Goal: Task Accomplishment & Management: Manage account settings

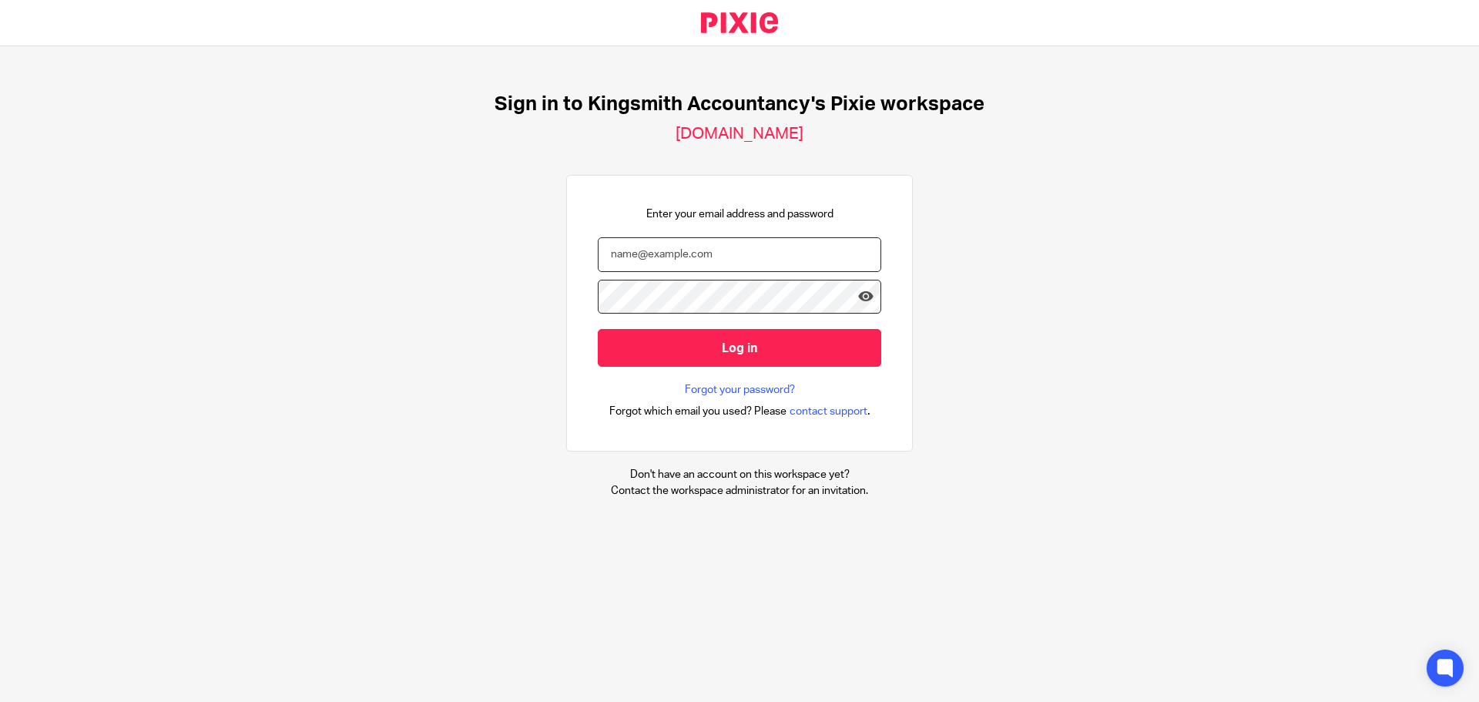
click at [598, 247] on input "email" at bounding box center [739, 254] width 283 height 35
type input "paul@kingsmithaccountancy.co.uk"
click at [598, 329] on input "Log in" at bounding box center [739, 348] width 283 height 38
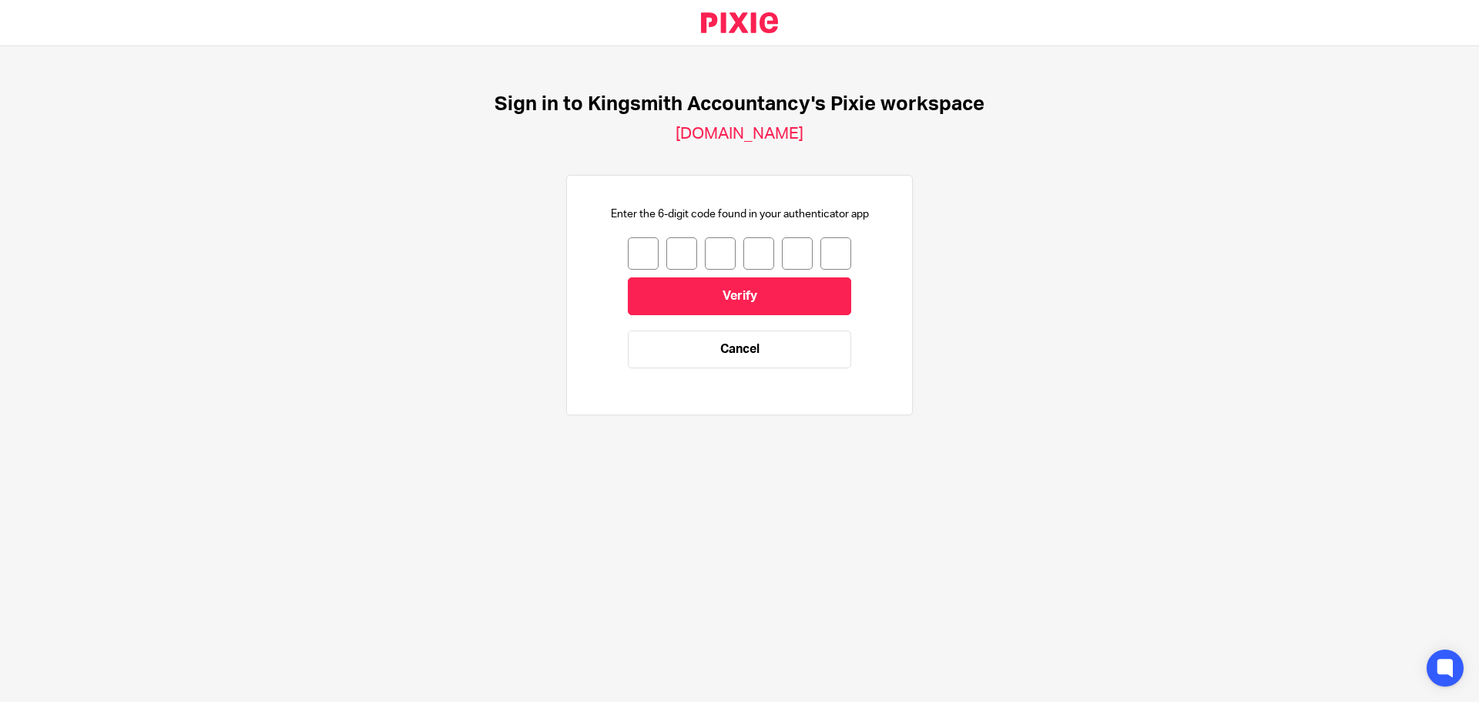
click at [628, 253] on input "number" at bounding box center [643, 253] width 31 height 32
type input "2"
type input "4"
type input "6"
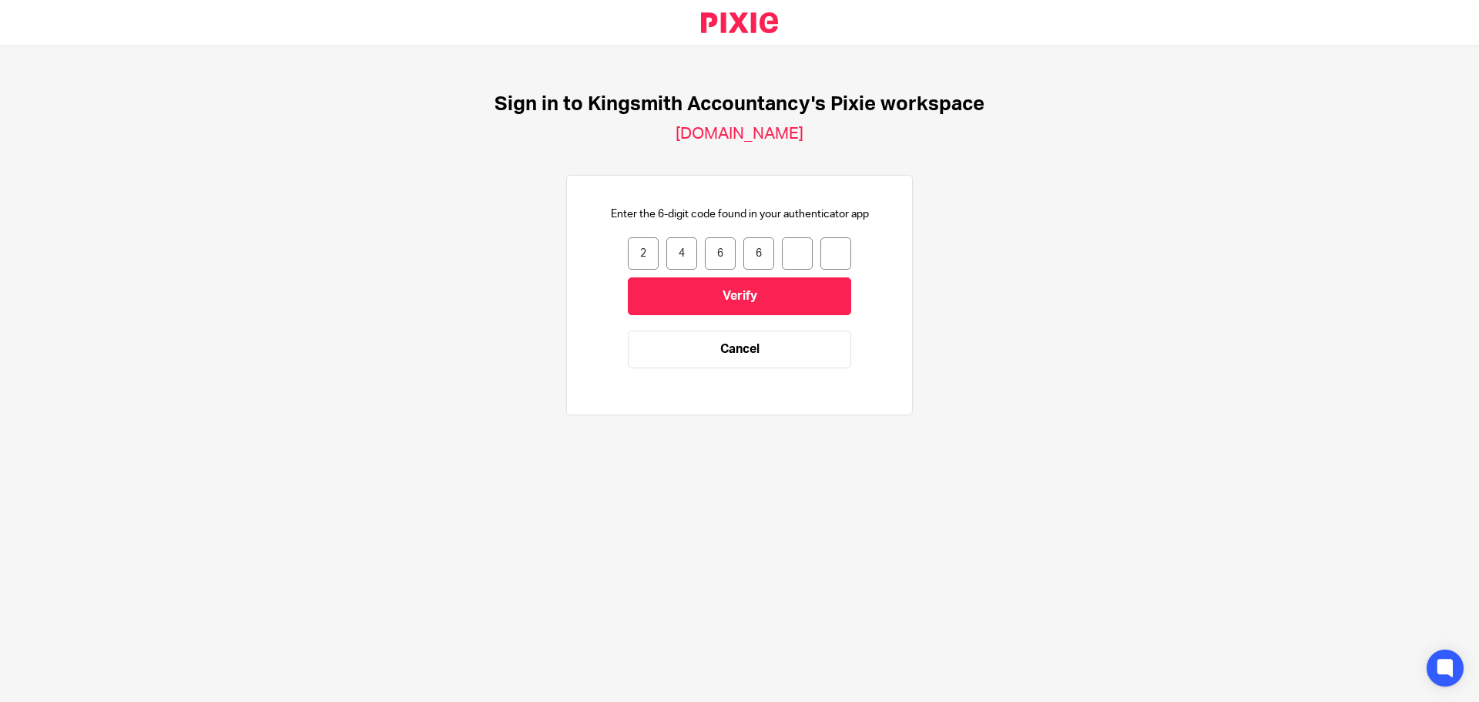
type input "7"
type input "0"
click at [690, 286] on input "Verify" at bounding box center [739, 296] width 223 height 38
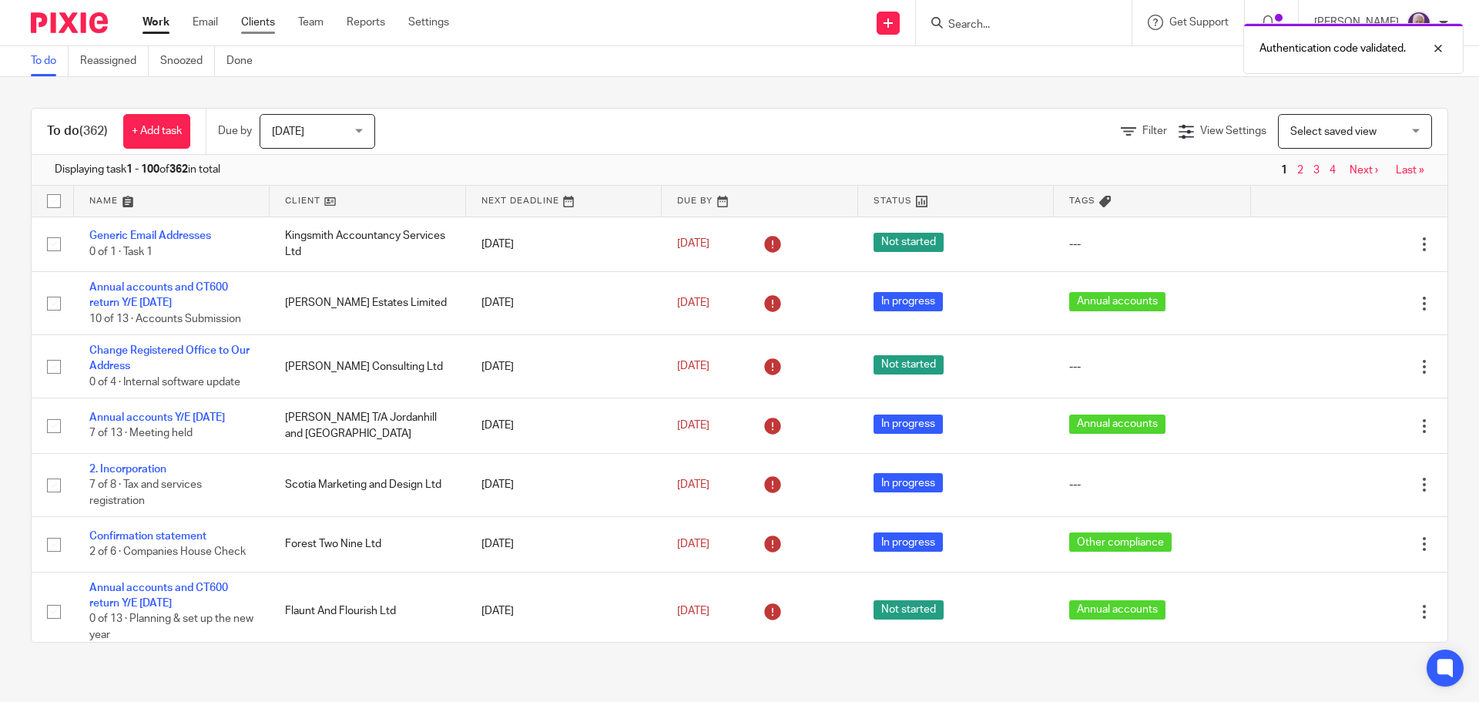
click at [267, 25] on link "Clients" at bounding box center [258, 22] width 34 height 15
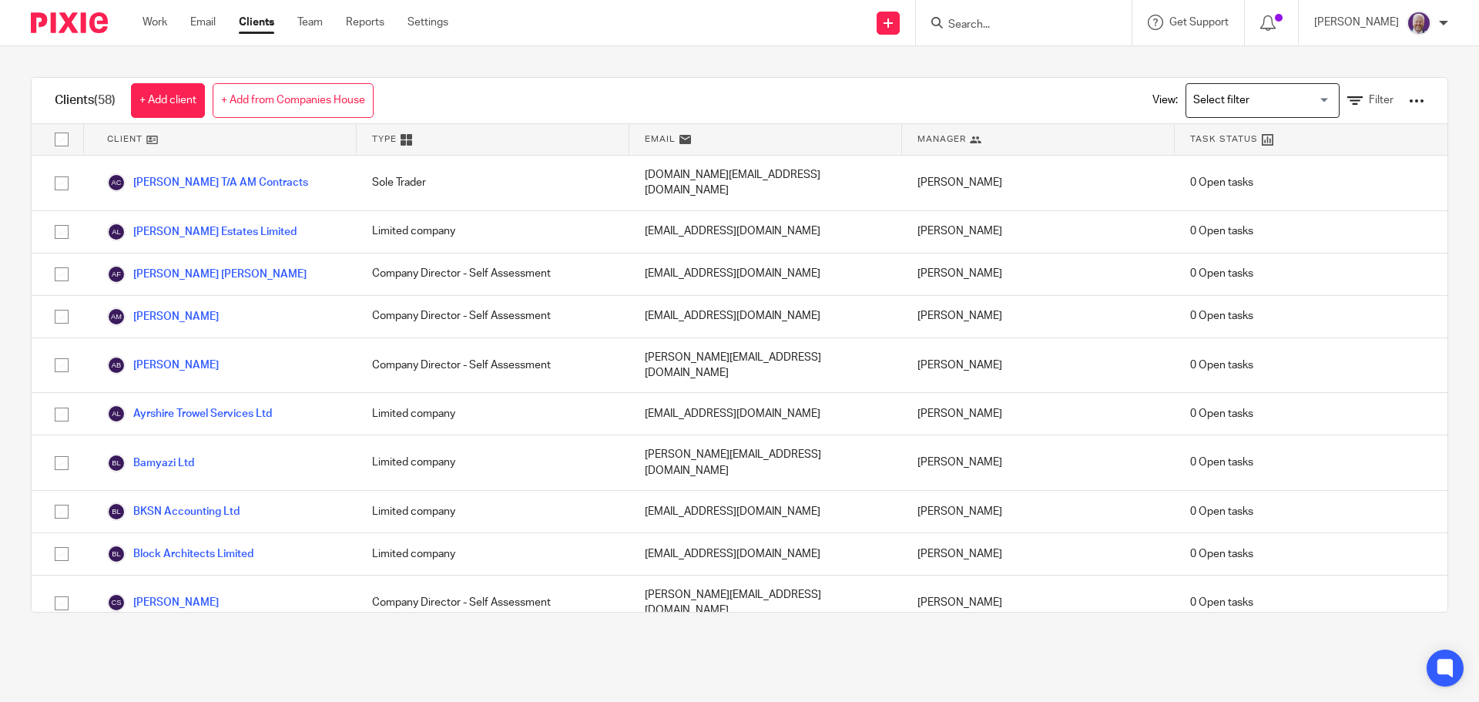
click at [991, 5] on div at bounding box center [1024, 22] width 216 height 45
click at [986, 15] on form at bounding box center [1029, 22] width 164 height 19
click at [985, 29] on input "Search" at bounding box center [1016, 25] width 139 height 14
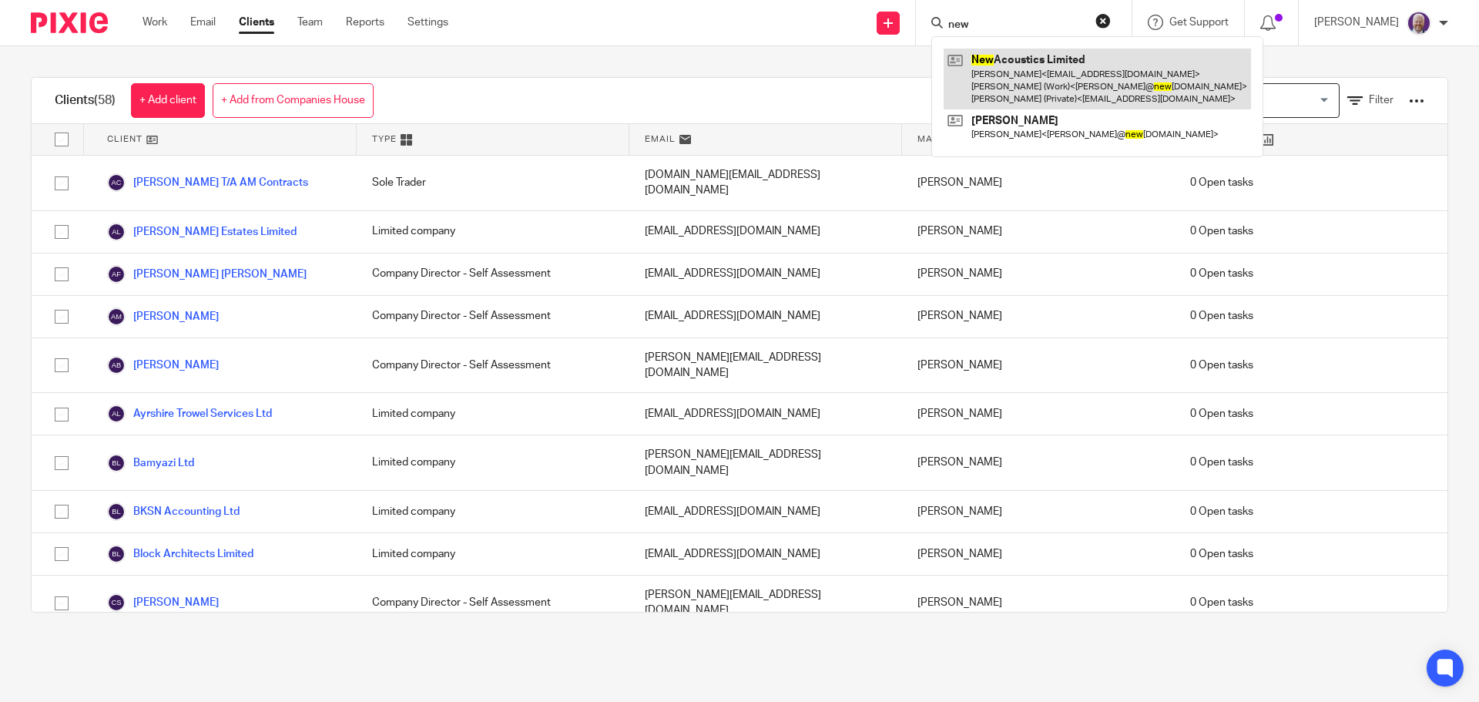
type input "new"
click at [1025, 74] on link at bounding box center [1097, 79] width 307 height 61
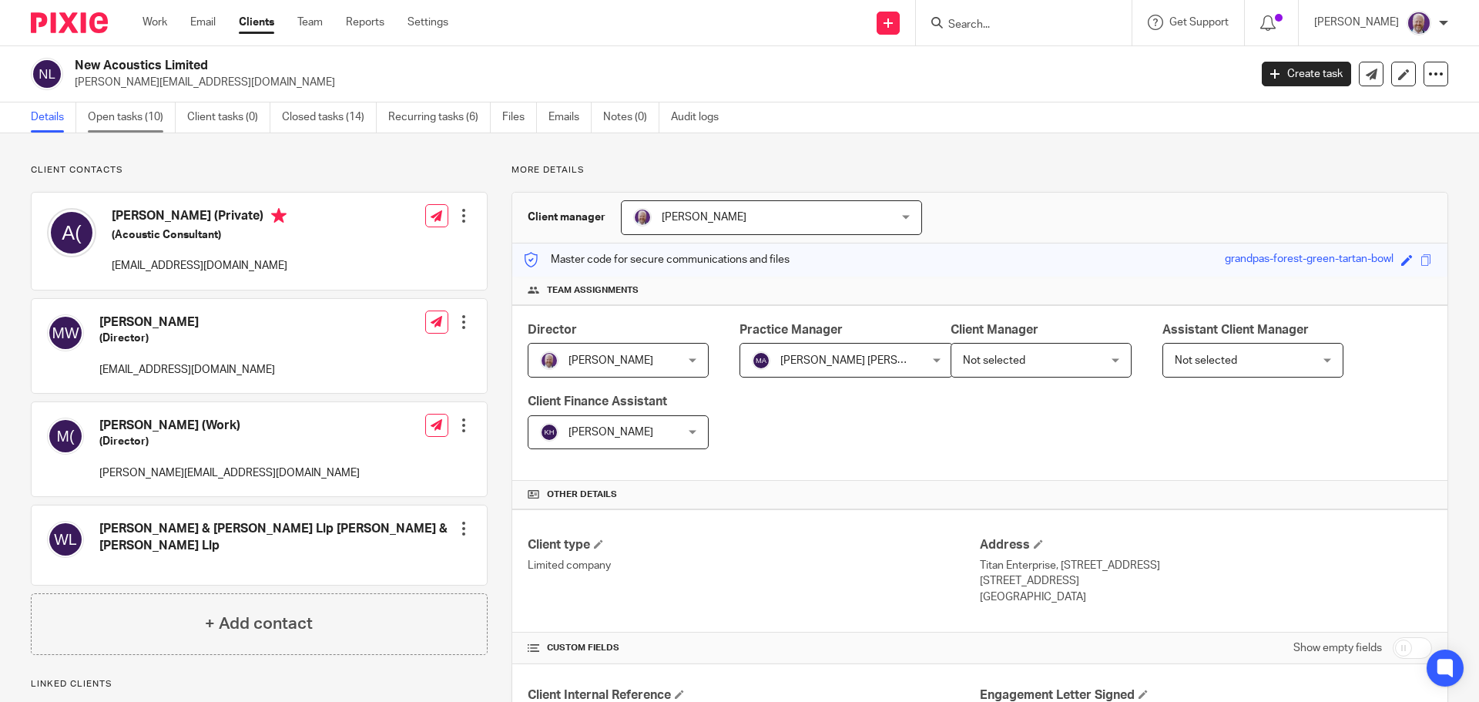
click at [119, 119] on link "Open tasks (10)" at bounding box center [132, 117] width 88 height 30
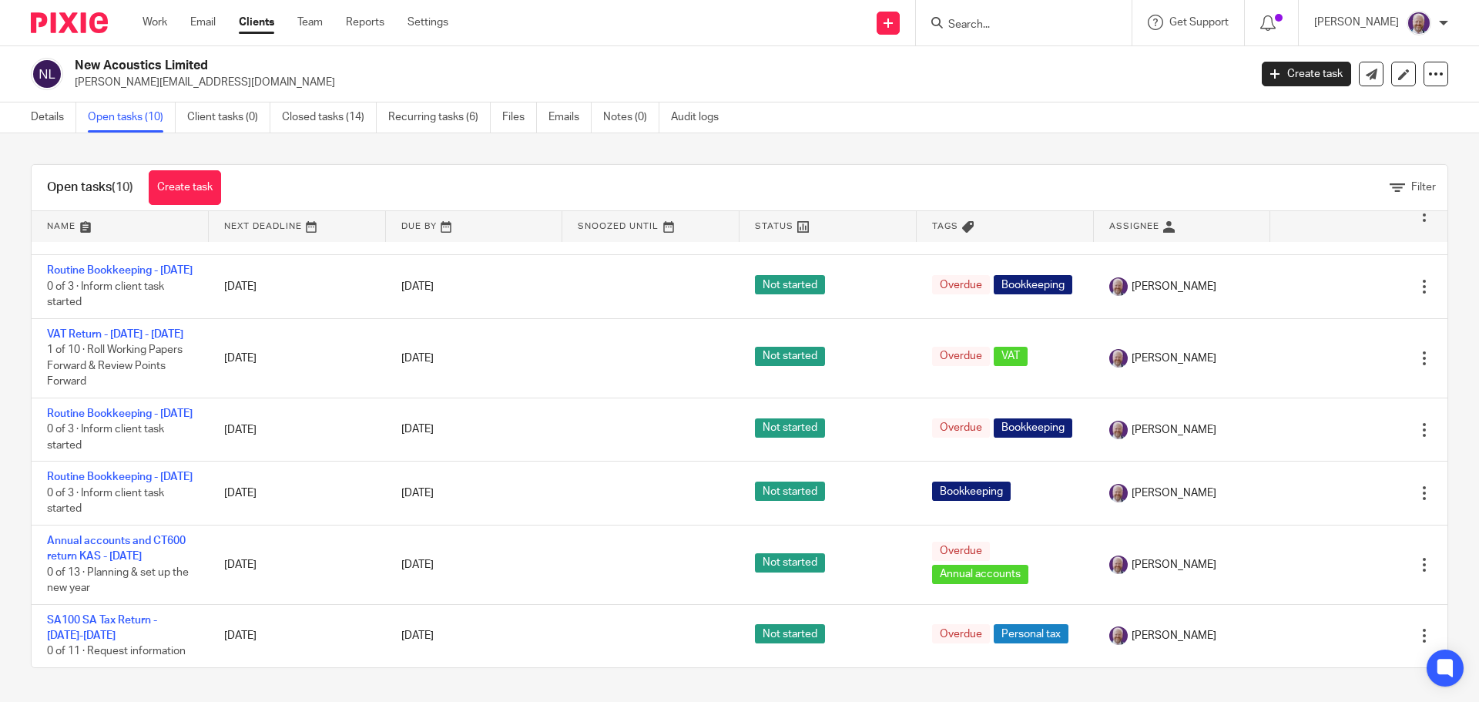
scroll to position [357, 0]
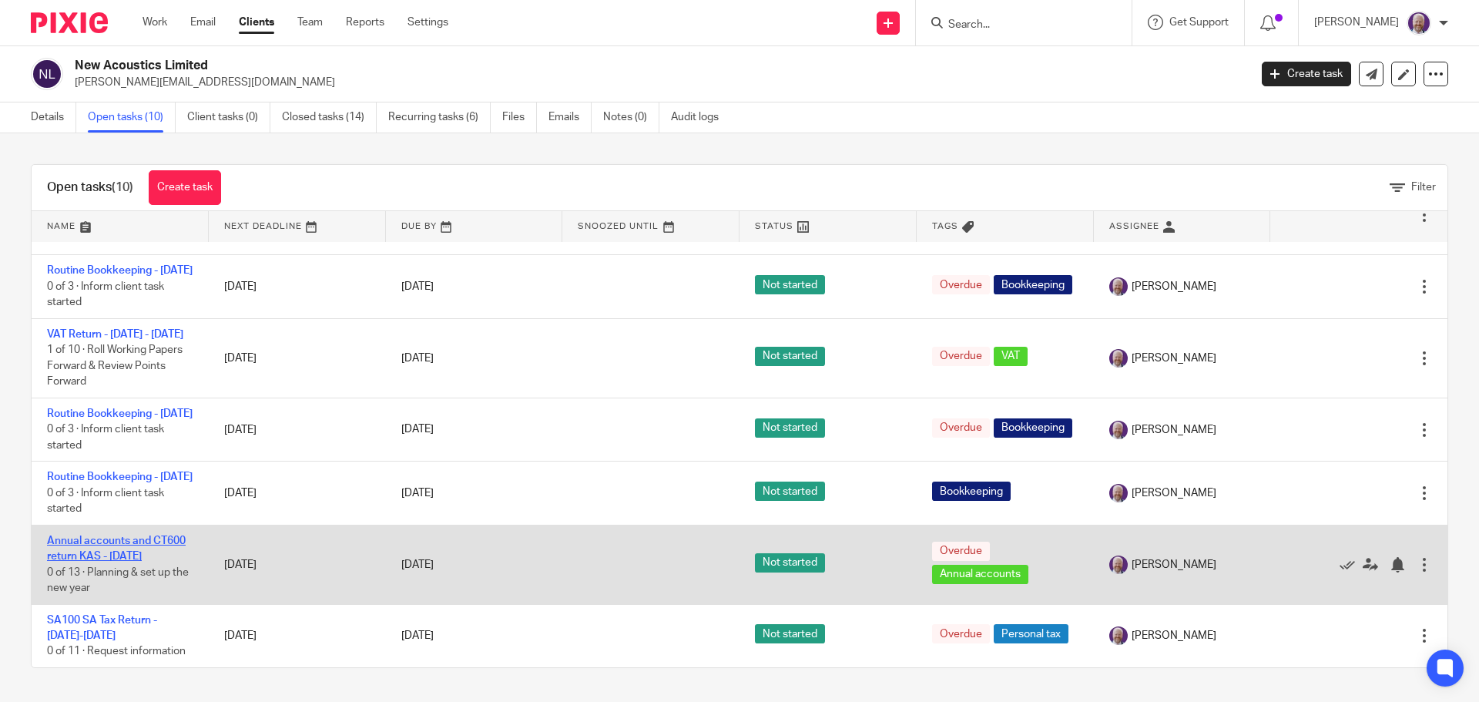
click at [126, 560] on link "Annual accounts and CT600 return KAS - [DATE]" at bounding box center [116, 548] width 139 height 26
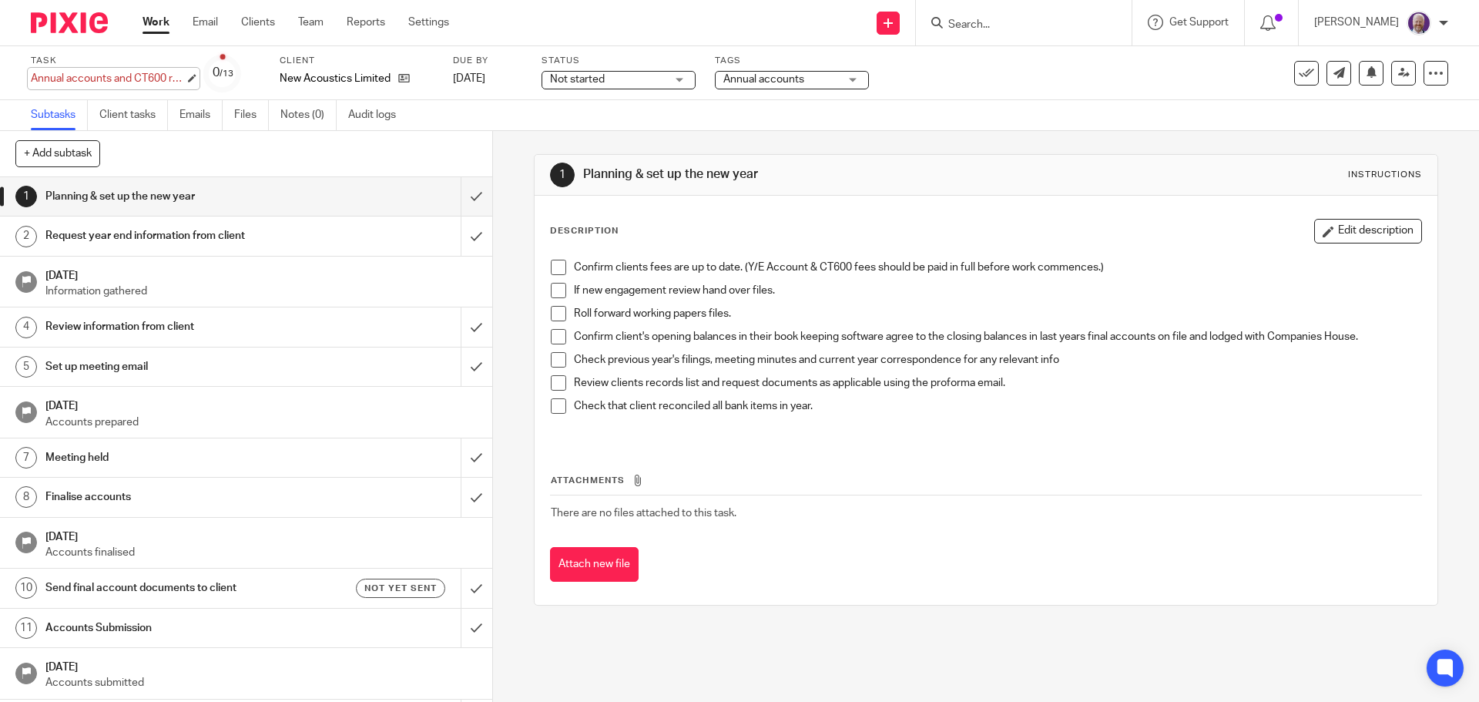
click at [123, 75] on div "Annual accounts and CT600 return KAS - May 31, 2025 Save Annual accounts and CT…" at bounding box center [108, 78] width 154 height 15
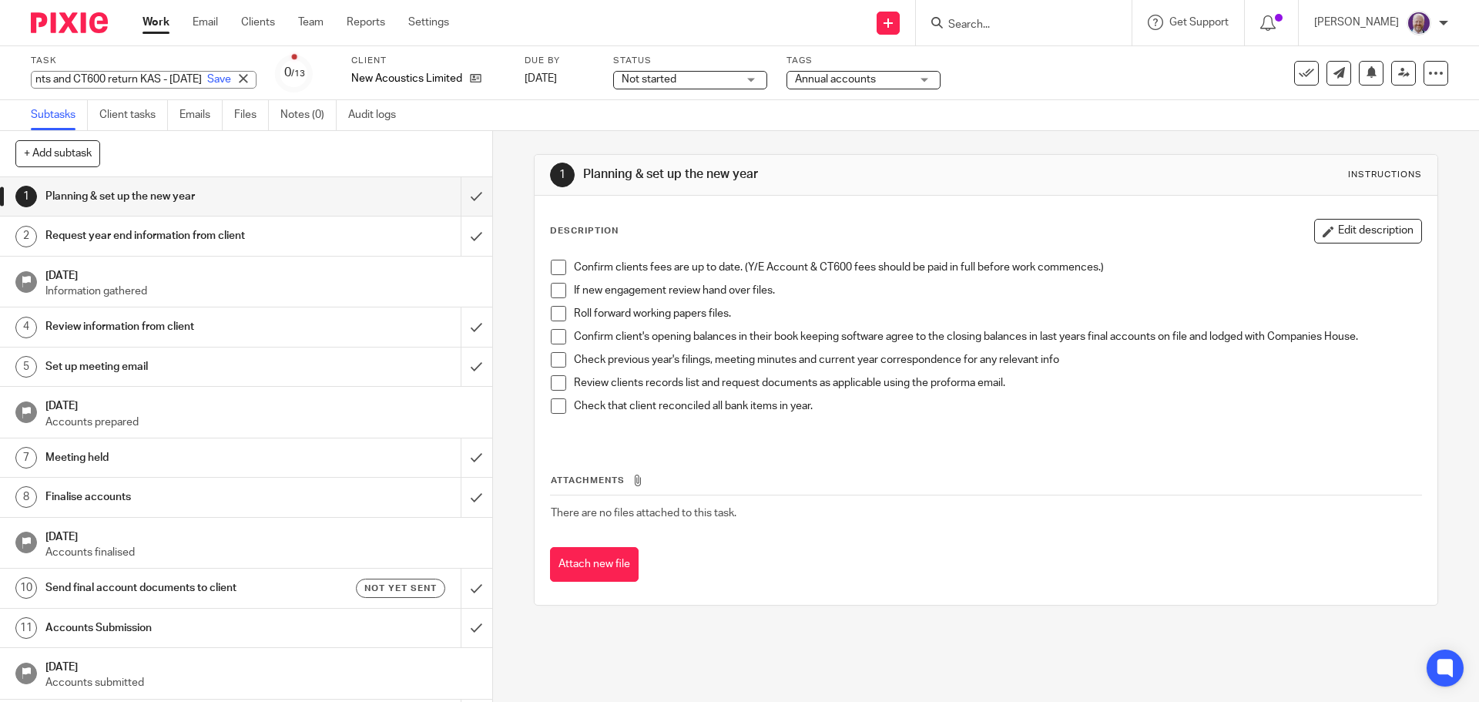
scroll to position [0, 144]
type input "Annual accounts and CT600 return KAS - [DATE]"
click at [207, 76] on link "Save" at bounding box center [219, 79] width 24 height 15
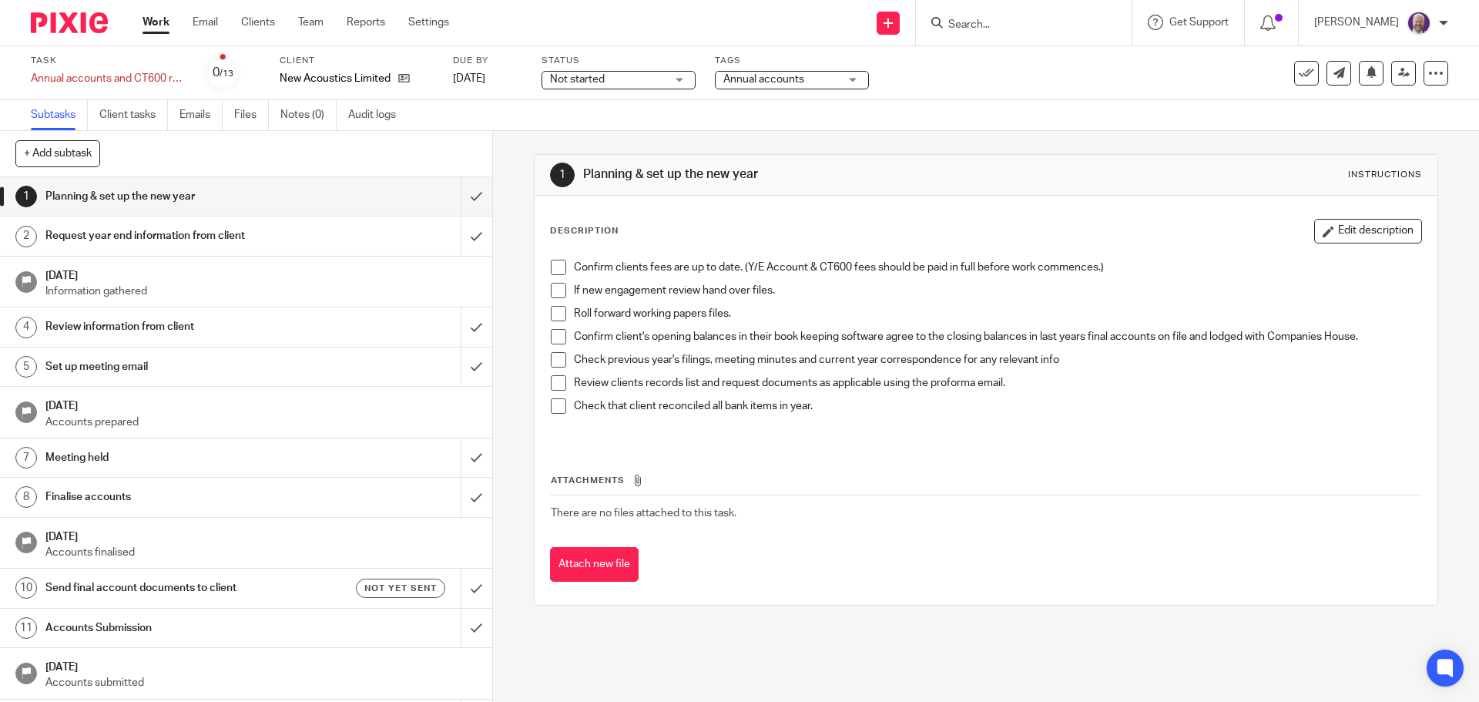
click at [121, 540] on h1 "[DATE]" at bounding box center [260, 534] width 431 height 19
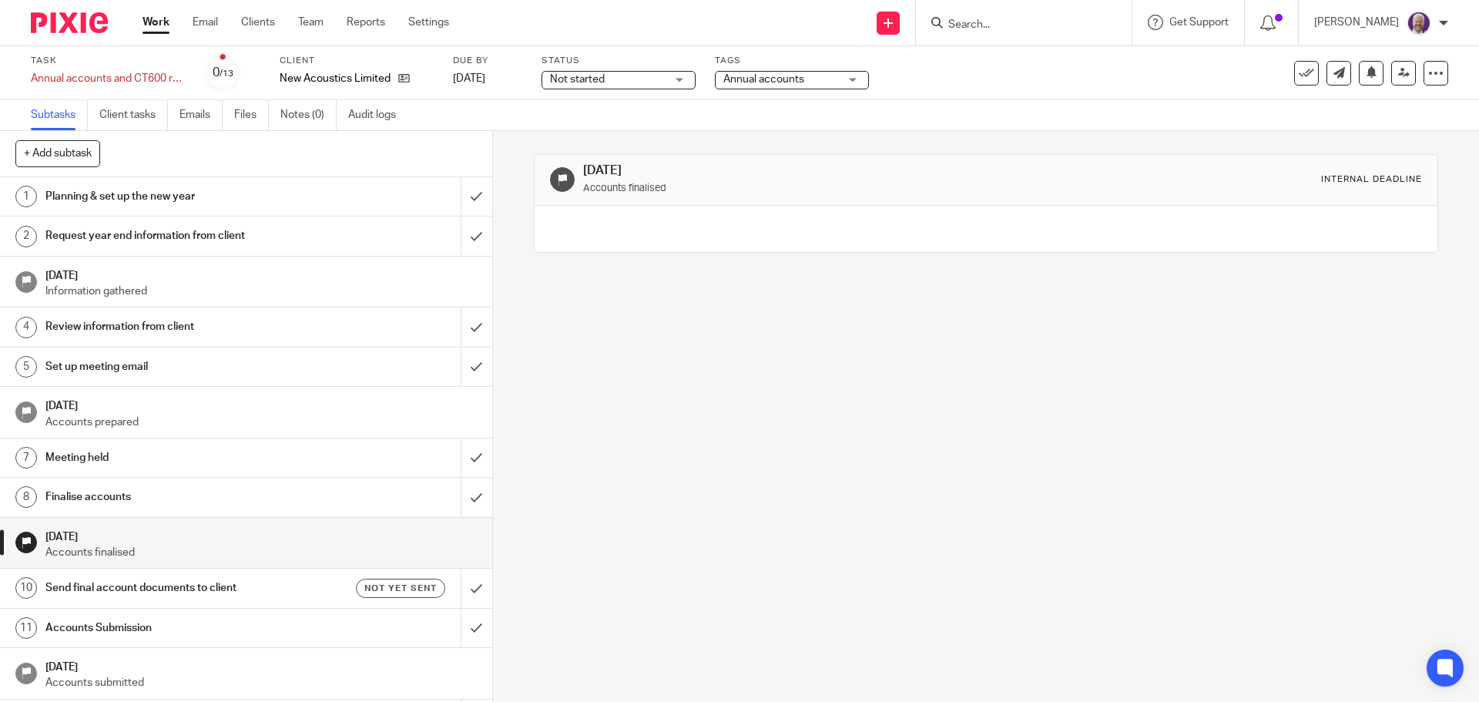
click at [114, 491] on h1 "Finalise accounts" at bounding box center [178, 496] width 267 height 23
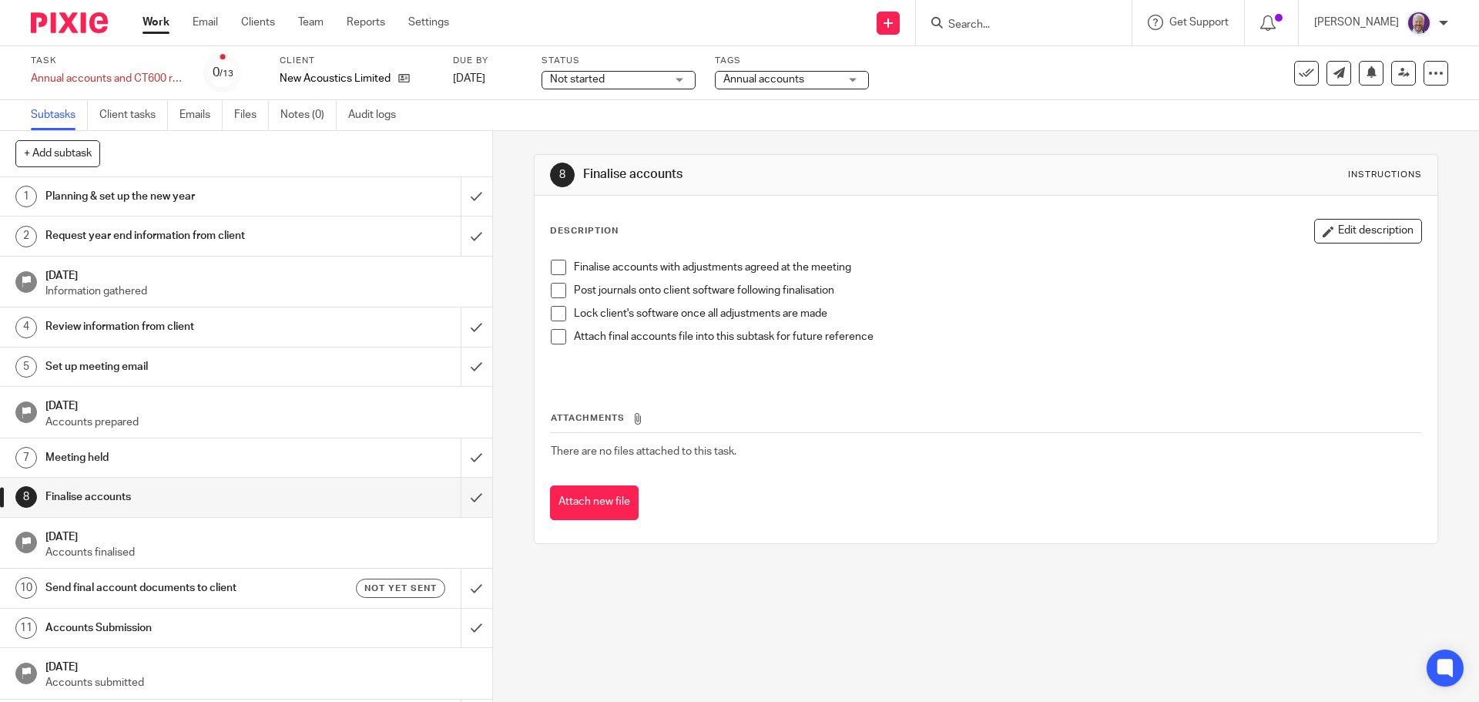
click at [91, 586] on h1 "Send final account documents to client" at bounding box center [178, 587] width 267 height 23
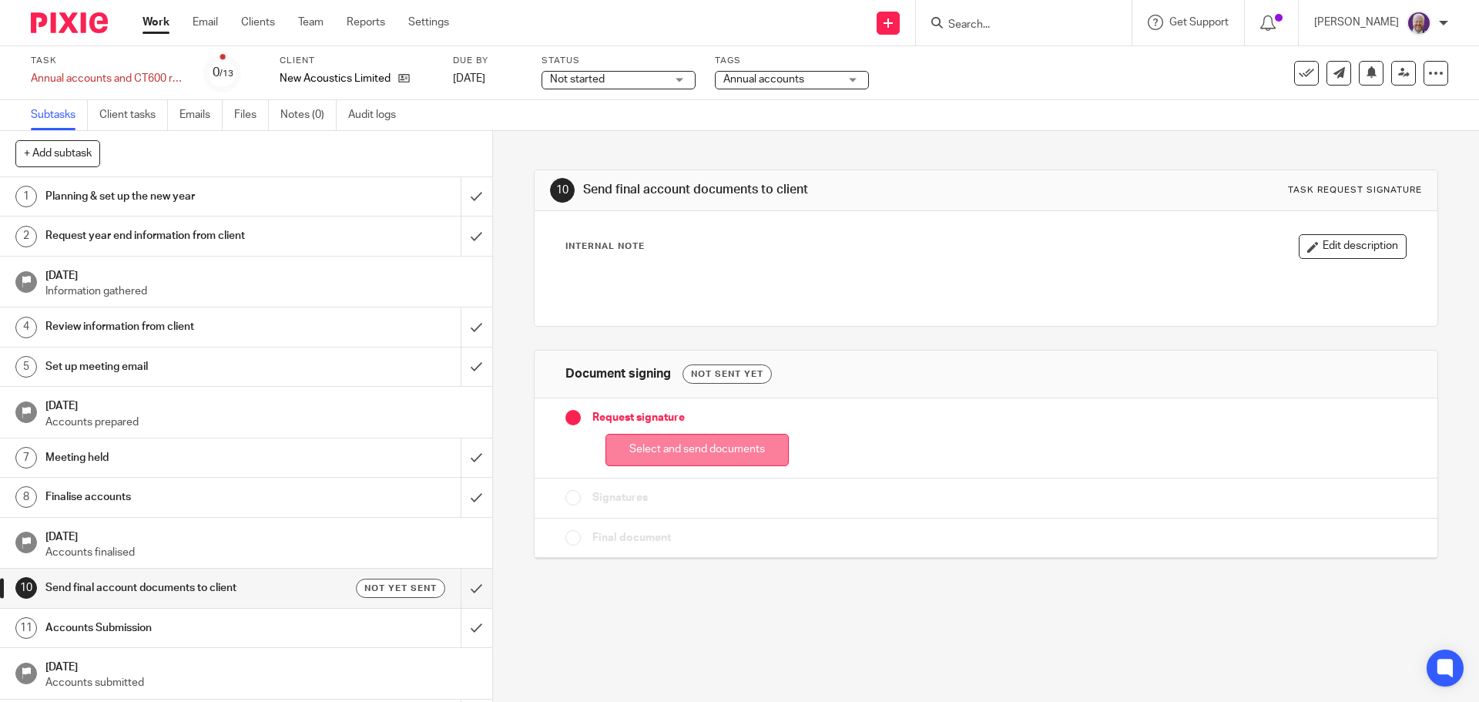
click at [650, 453] on button "Select and send documents" at bounding box center [697, 450] width 183 height 33
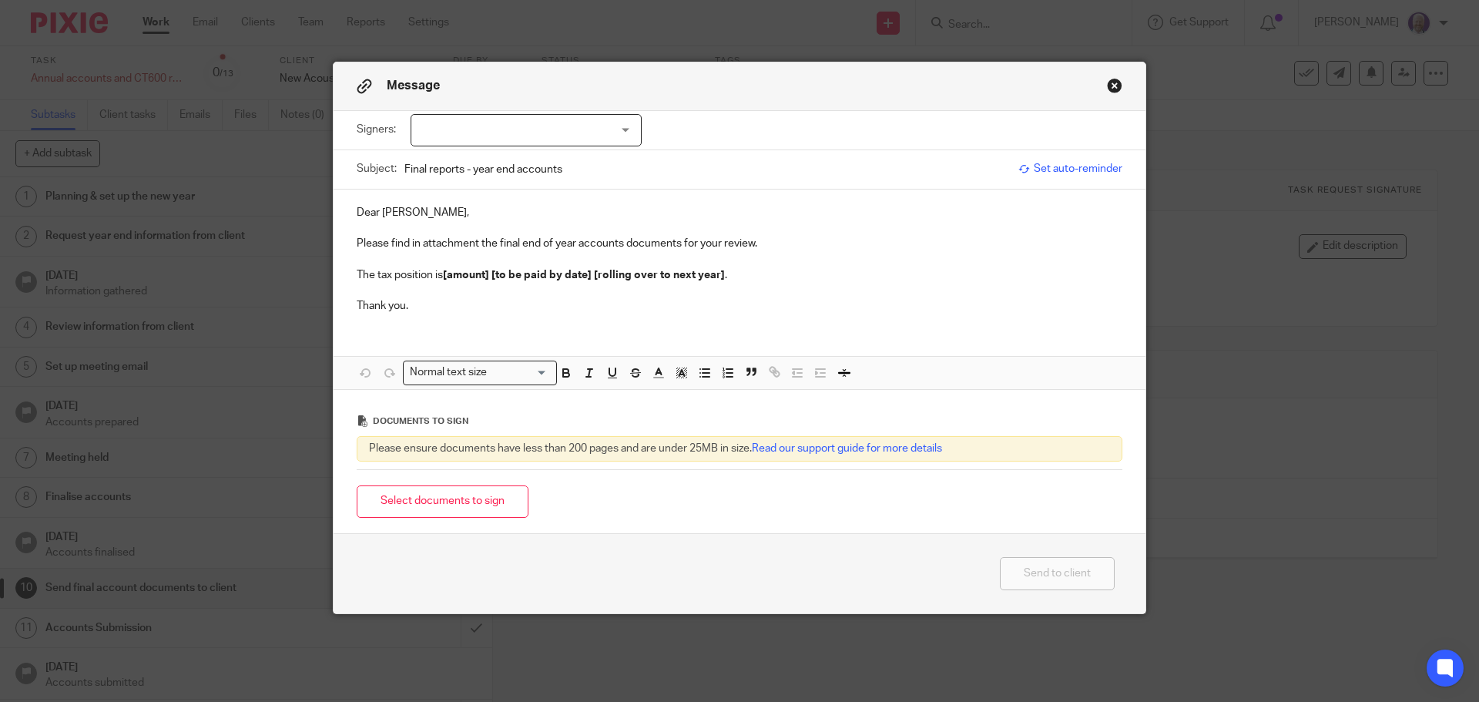
click at [577, 136] on div at bounding box center [526, 130] width 231 height 32
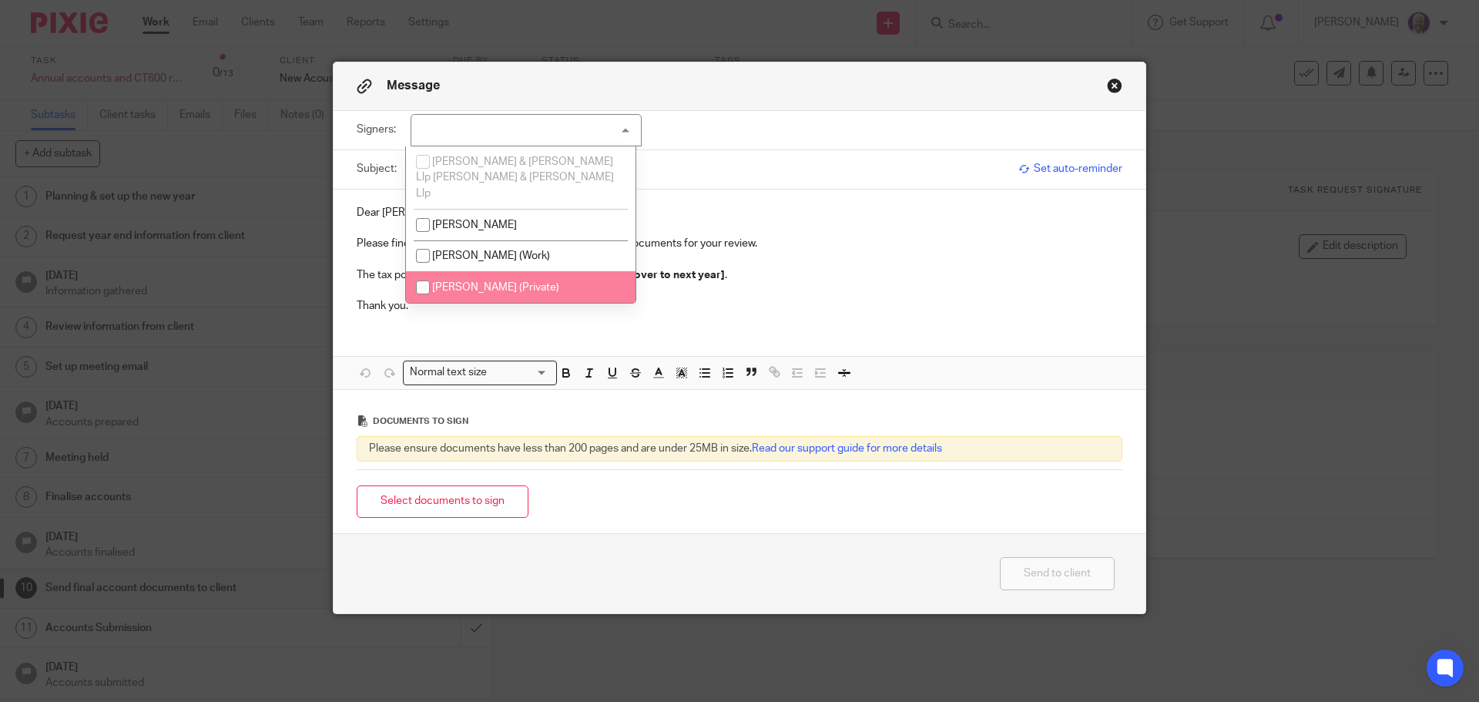
click at [809, 315] on div "Dear Anne, Please find in attachment the final end of year accounts documents f…" at bounding box center [740, 258] width 812 height 136
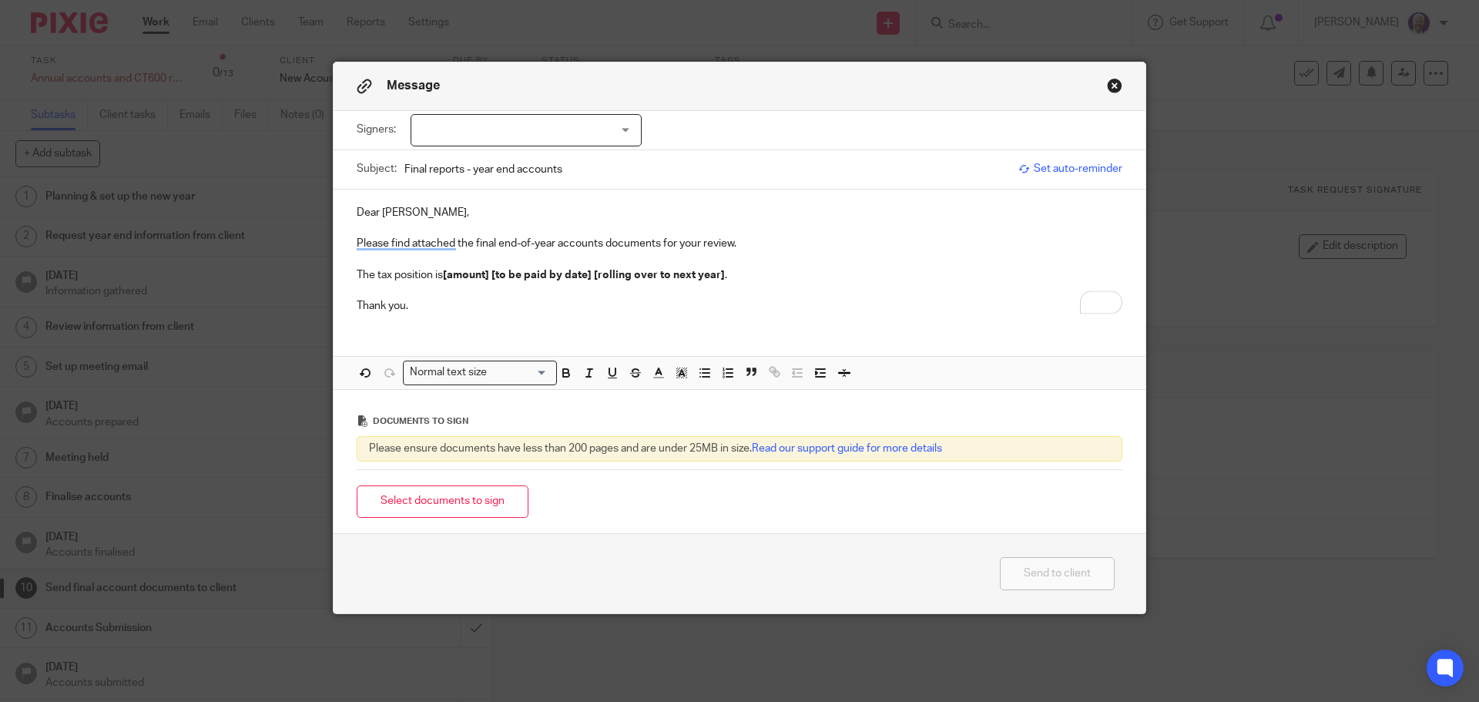
click at [699, 243] on p "Please find attached the final end-of-year accounts documents for your review." at bounding box center [740, 243] width 766 height 15
click at [525, 126] on div at bounding box center [526, 130] width 231 height 32
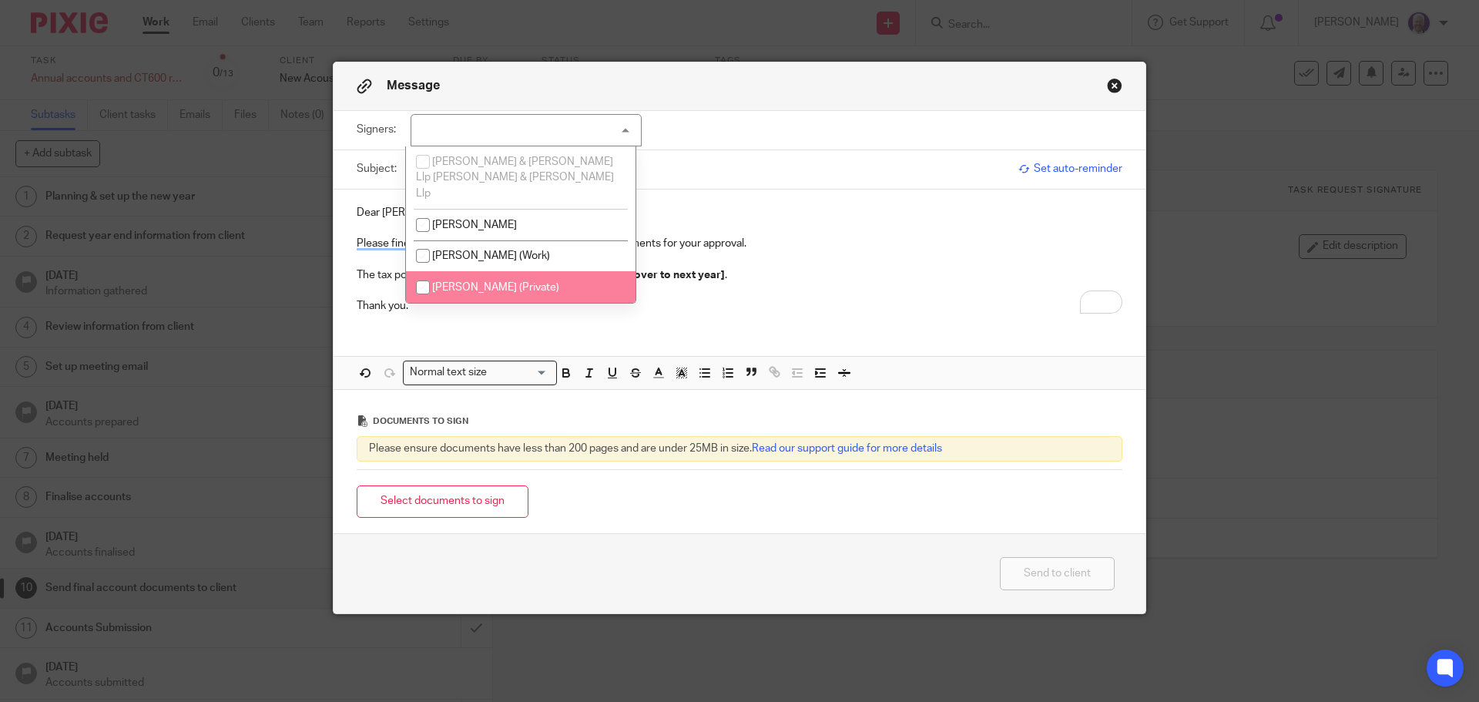
click at [425, 273] on input "checkbox" at bounding box center [422, 287] width 29 height 29
checkbox input "false"
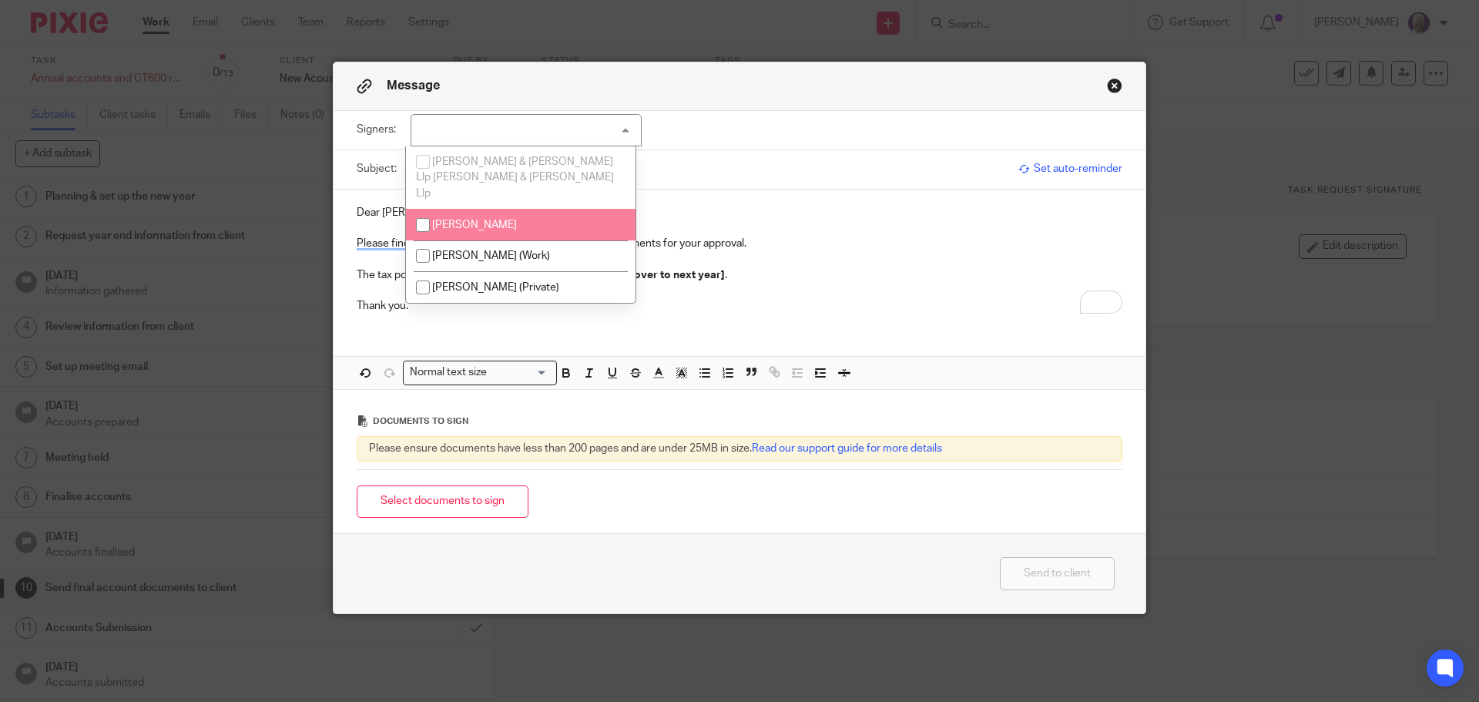
click at [1110, 86] on button "Close modal" at bounding box center [1114, 85] width 15 height 15
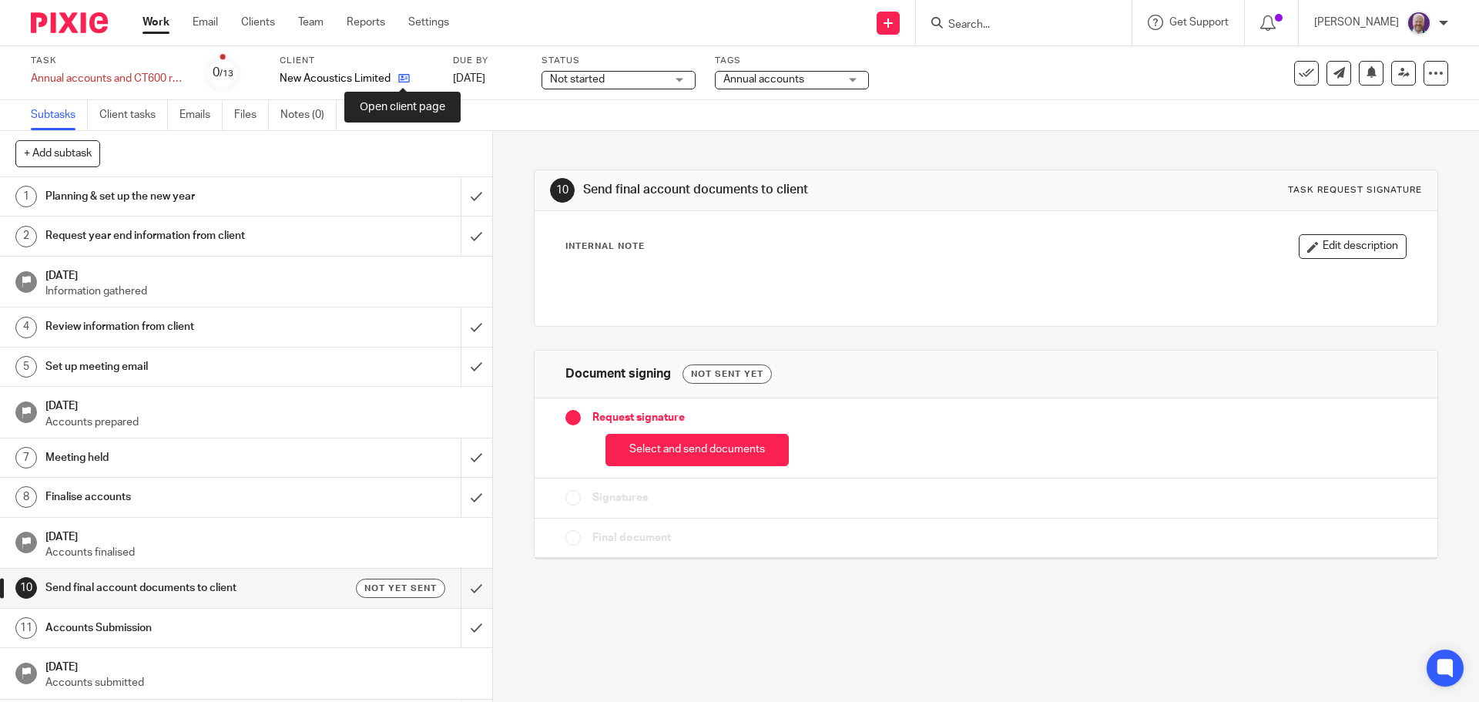
click at [401, 80] on icon at bounding box center [404, 78] width 12 height 12
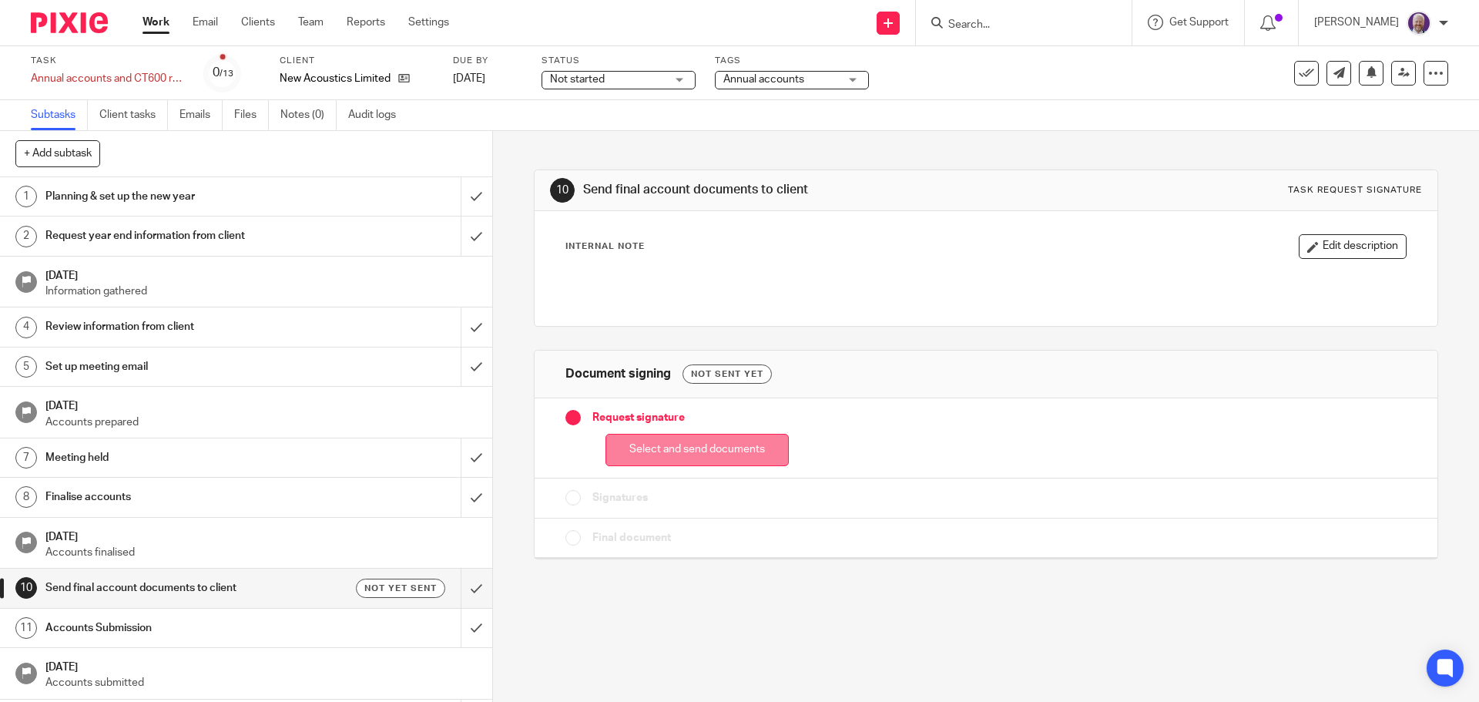
click at [672, 454] on button "Select and send documents" at bounding box center [697, 450] width 183 height 33
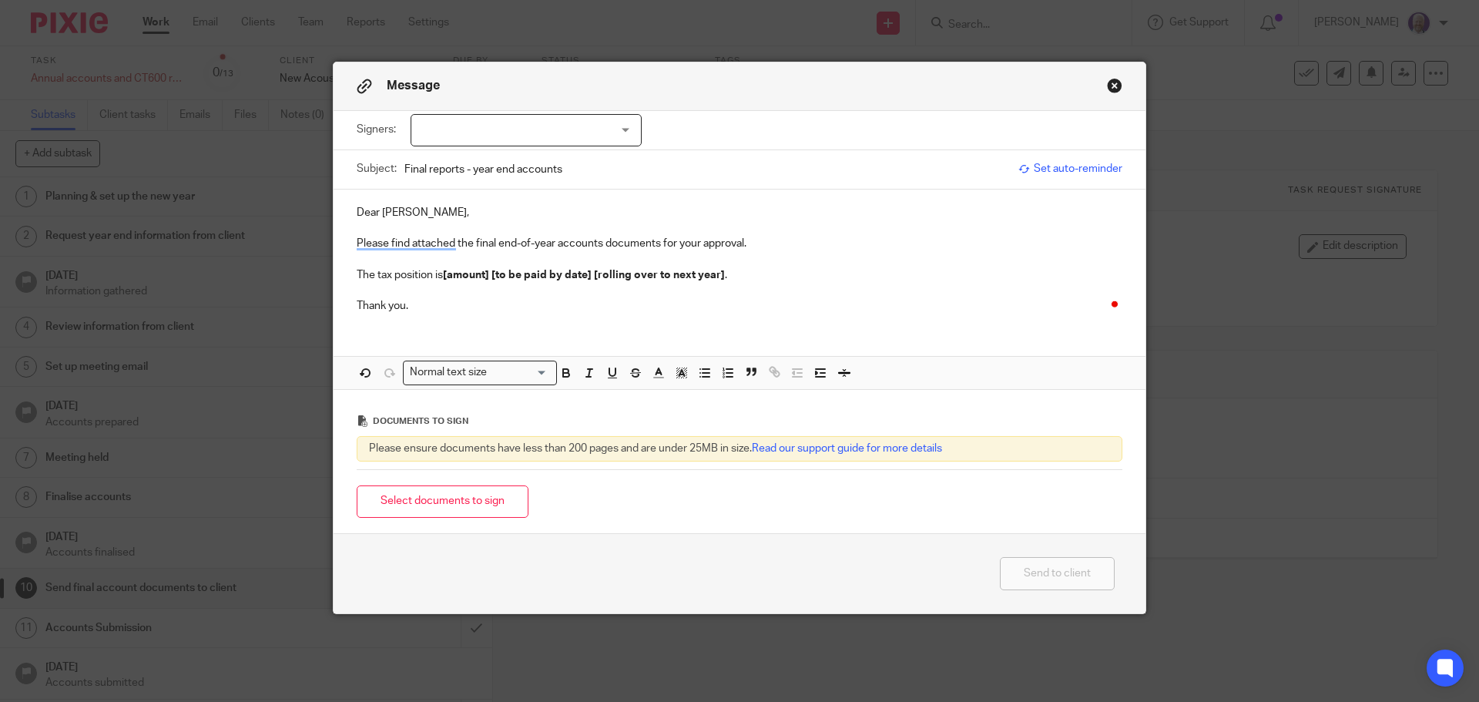
click at [622, 131] on div at bounding box center [526, 130] width 231 height 32
click at [1107, 83] on button "Close modal" at bounding box center [1114, 85] width 15 height 15
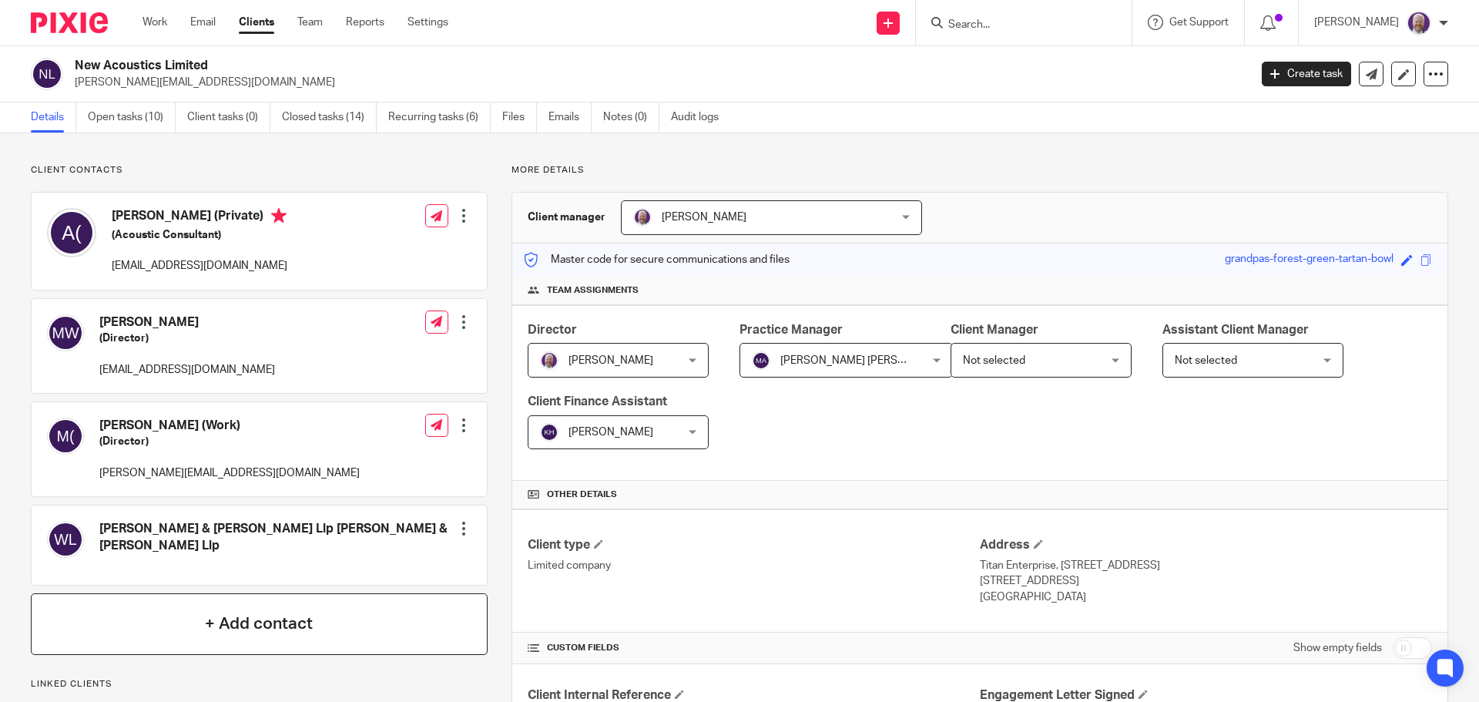
click at [254, 614] on h4 "+ Add contact" at bounding box center [259, 624] width 108 height 24
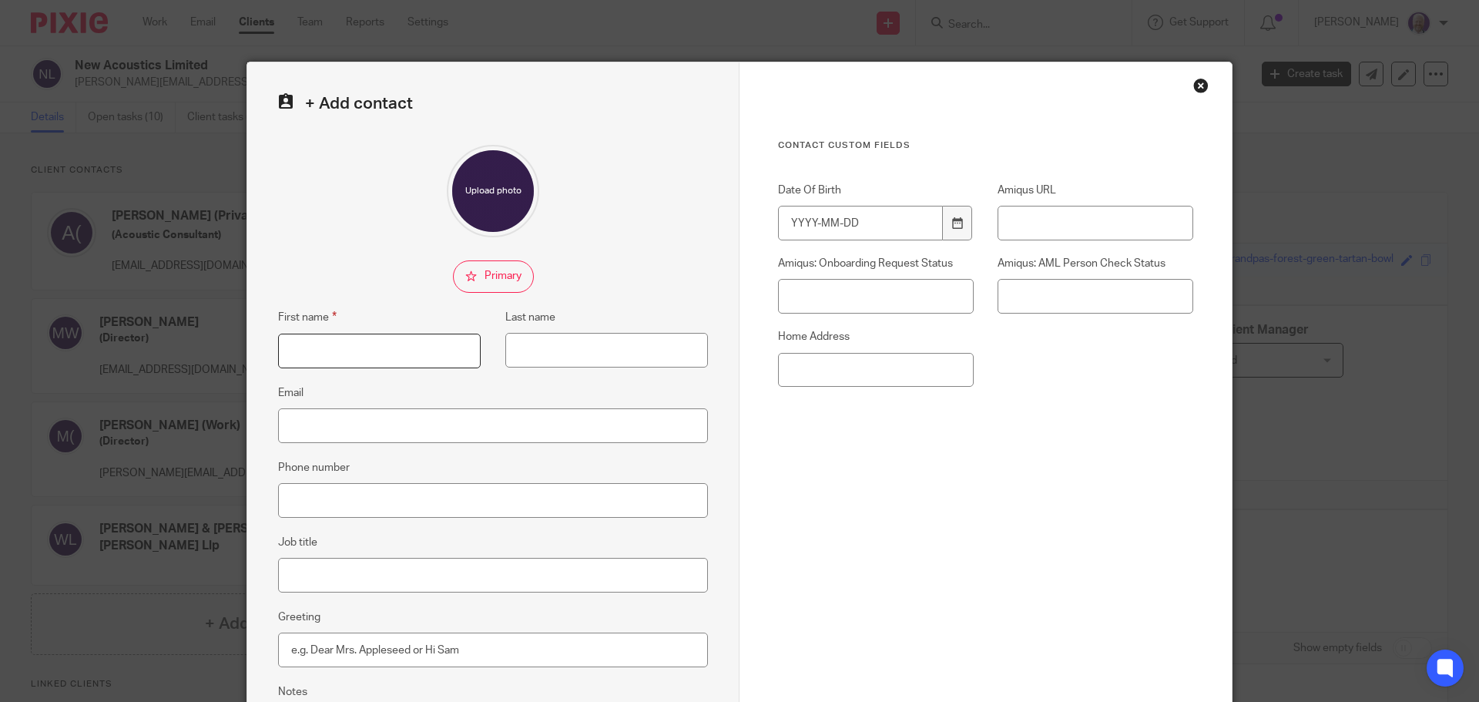
click at [324, 361] on input "First name" at bounding box center [379, 351] width 203 height 35
type input "Anne"
type input "Budd"
paste input "anne@newacoustics.co.uk"
type input "anne@newacoustics.co.uk"
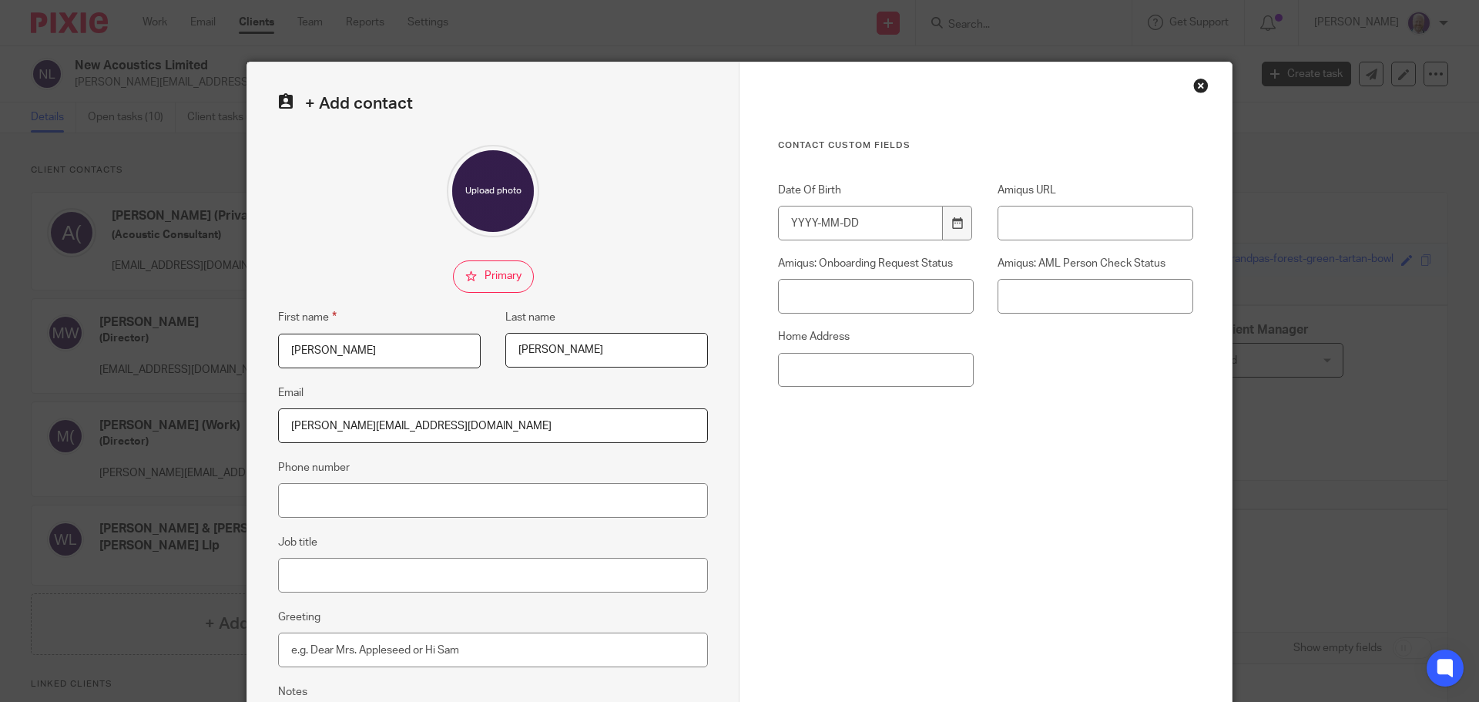
click at [551, 344] on input "Budd" at bounding box center [606, 350] width 203 height 35
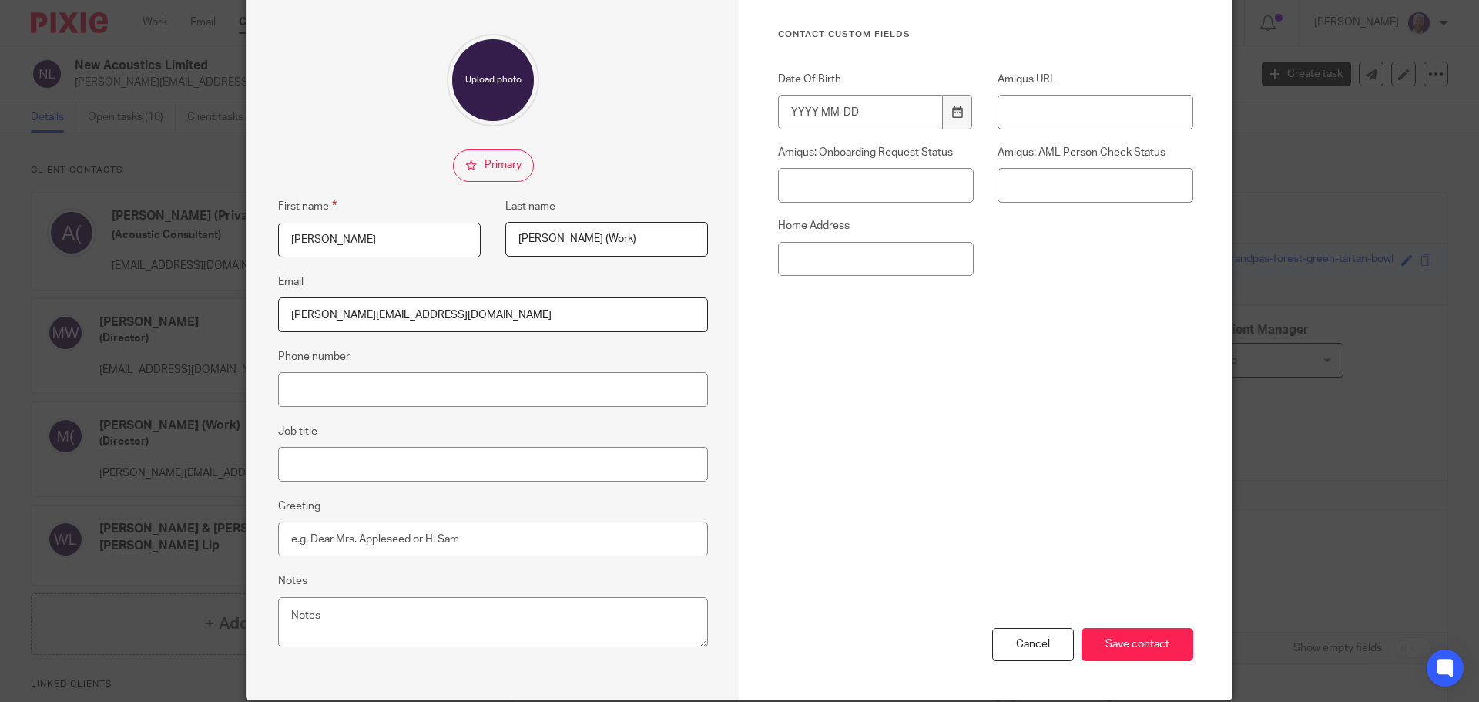
scroll to position [171, 0]
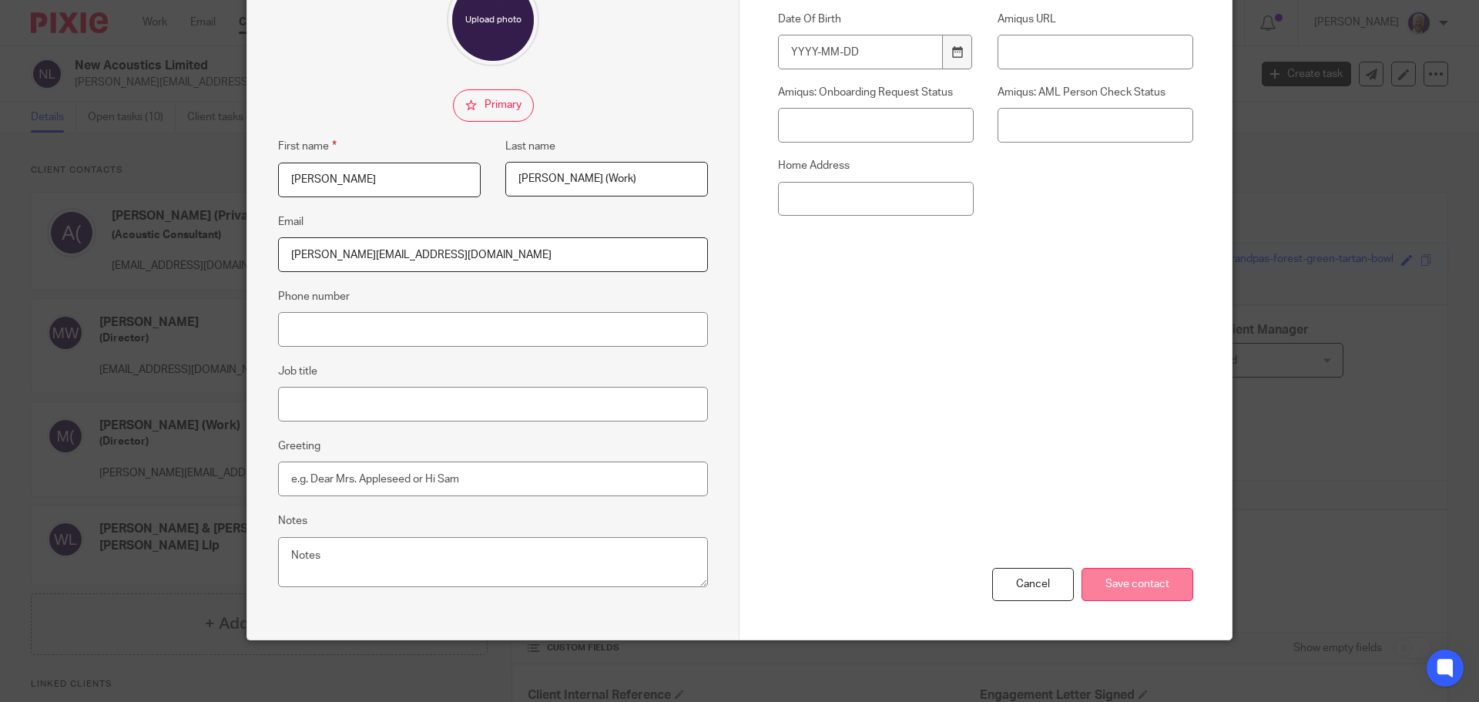
type input "Budd (Work)"
click at [1149, 589] on input "Save contact" at bounding box center [1138, 584] width 112 height 33
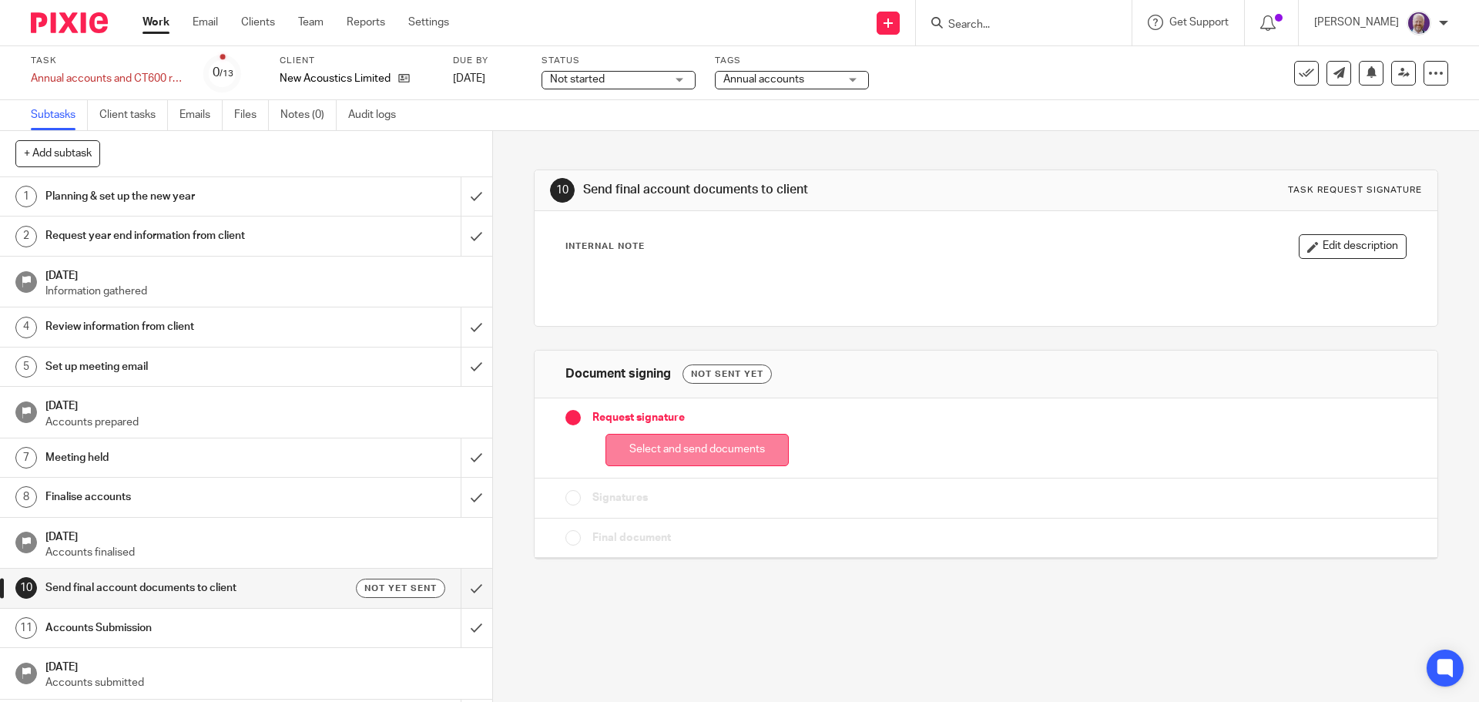
click at [660, 443] on button "Select and send documents" at bounding box center [697, 450] width 183 height 33
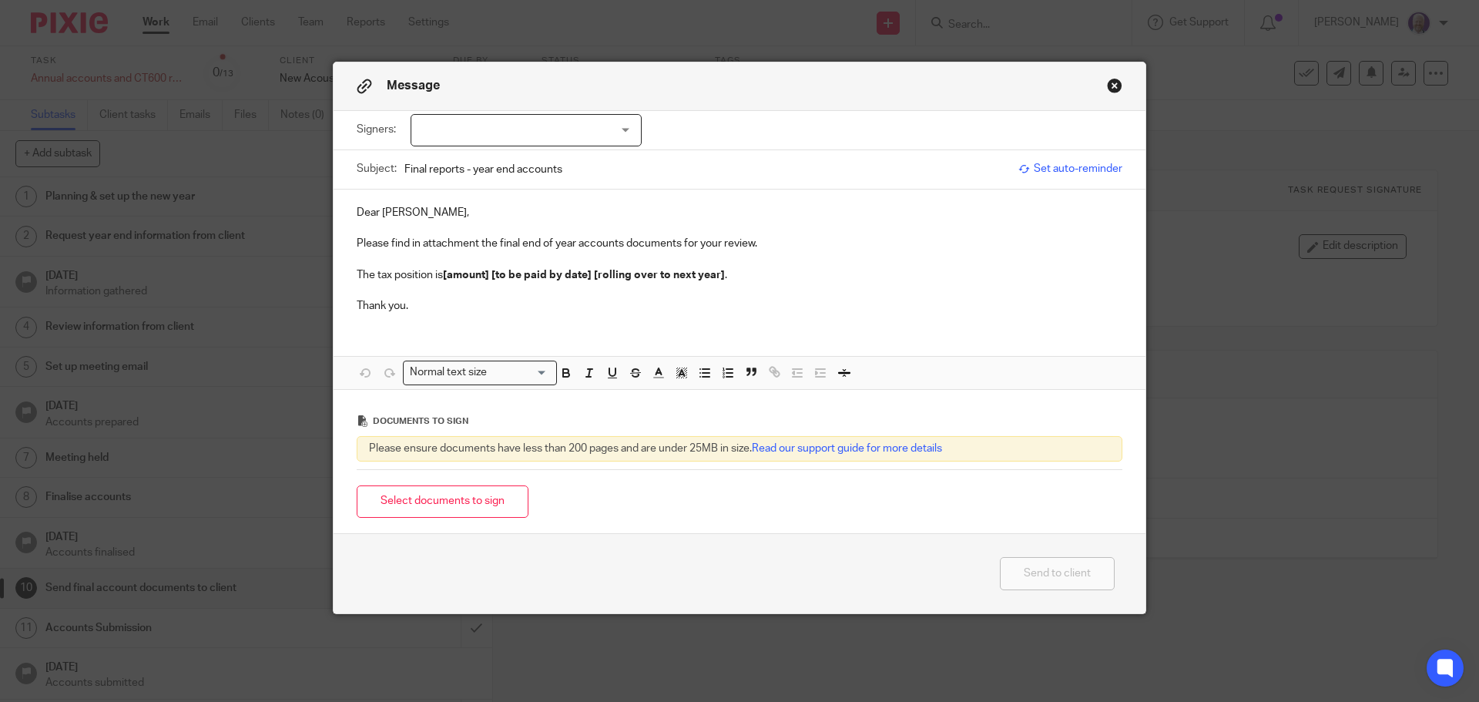
click at [572, 117] on div at bounding box center [526, 130] width 231 height 32
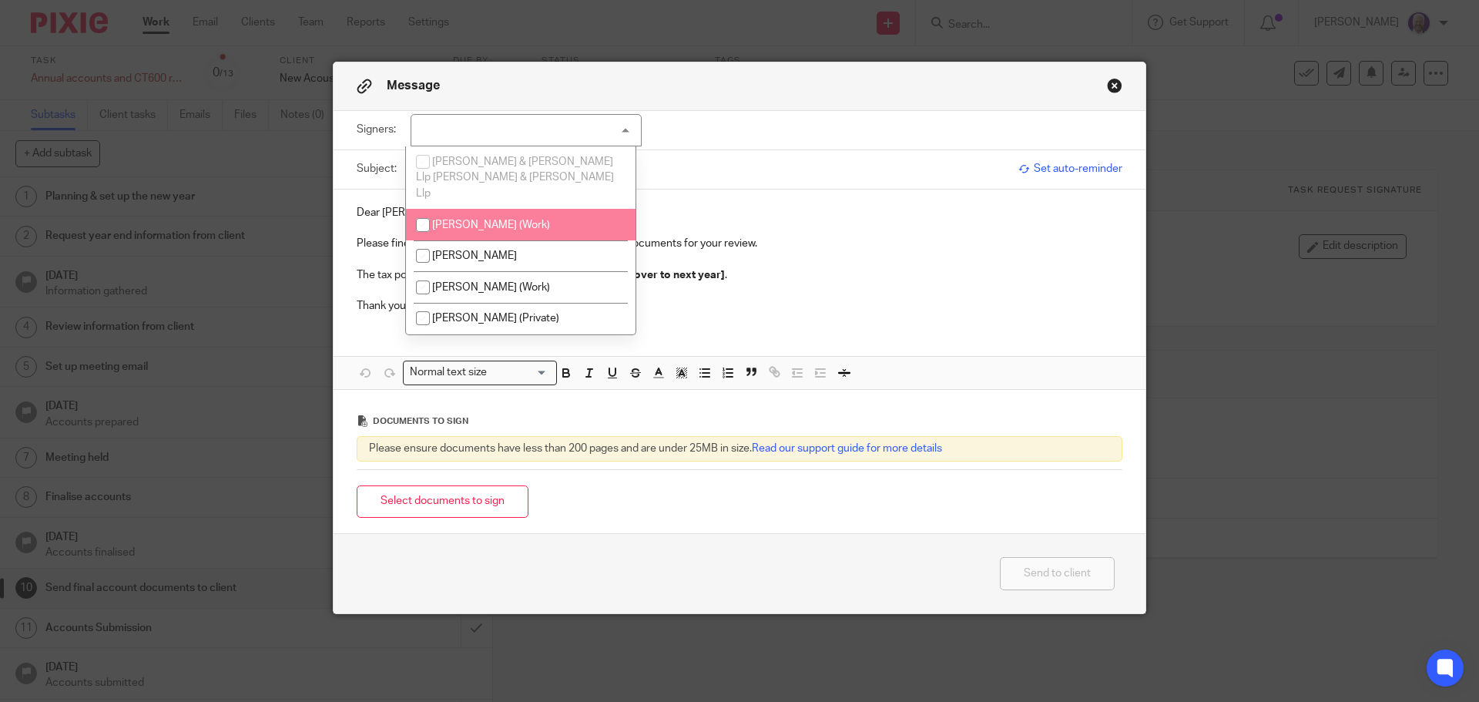
click at [477, 220] on span "[PERSON_NAME] (Work)" at bounding box center [491, 225] width 118 height 11
checkbox input "true"
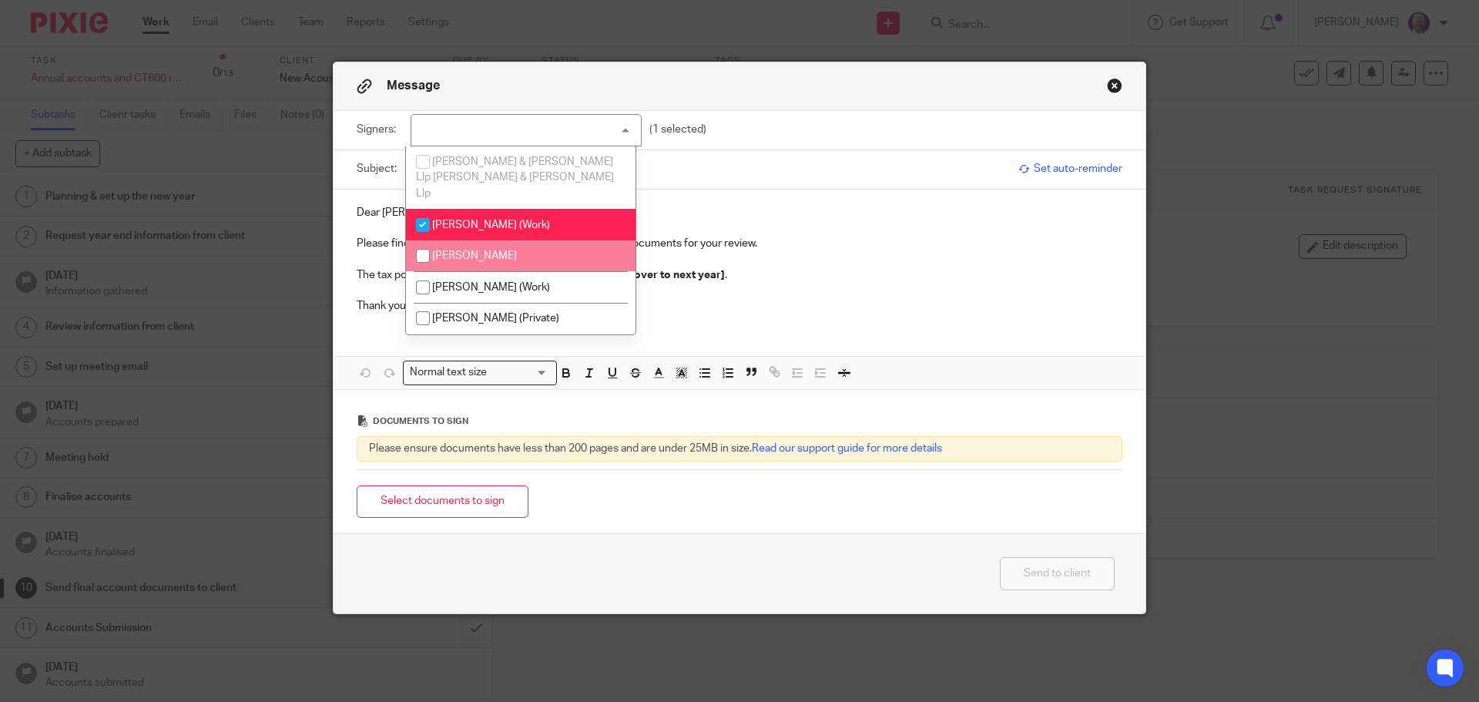
click at [793, 268] on p "The tax position is [amount] [to be paid by date] [rolling over to next year] ." at bounding box center [740, 274] width 766 height 15
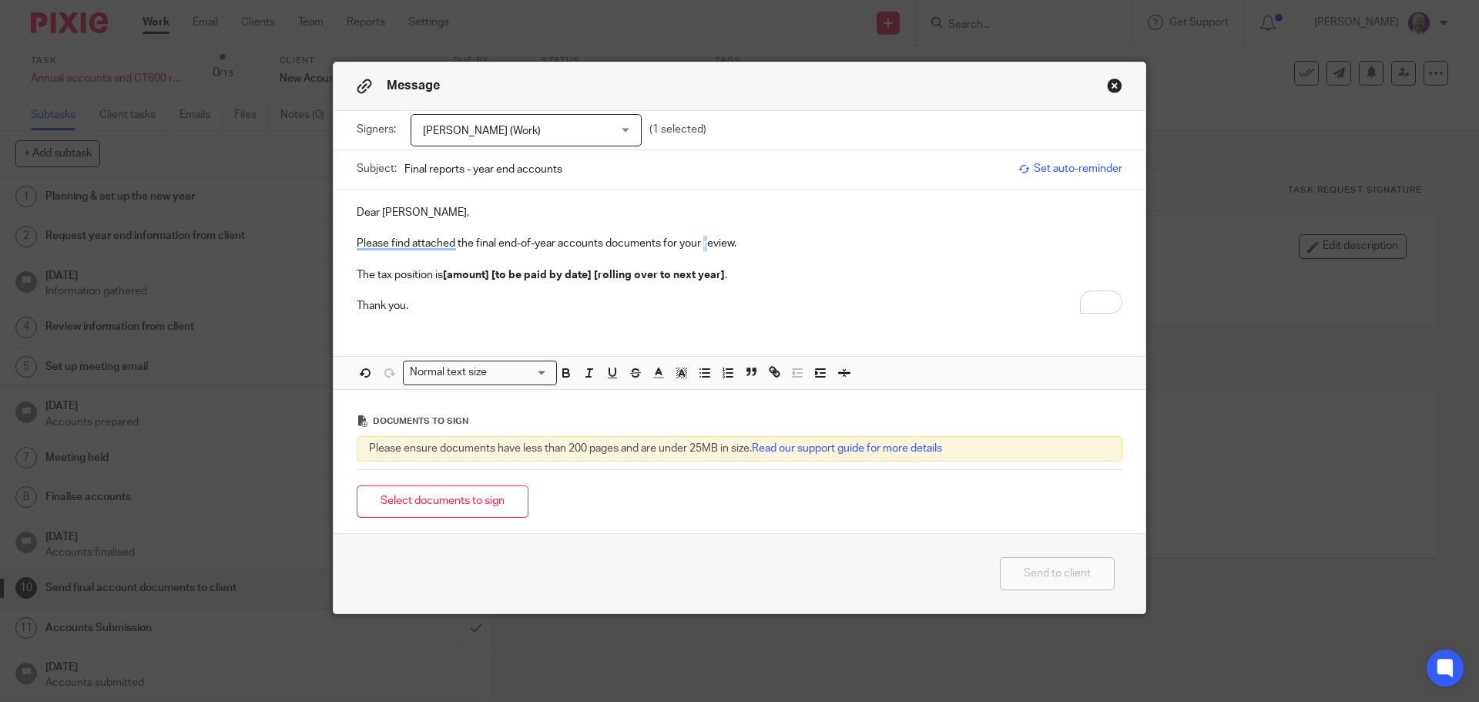
click at [702, 242] on p "Please find attached the final end-of-year accounts documents for your review." at bounding box center [740, 243] width 766 height 15
click at [458, 499] on button "Select documents to sign" at bounding box center [443, 501] width 172 height 33
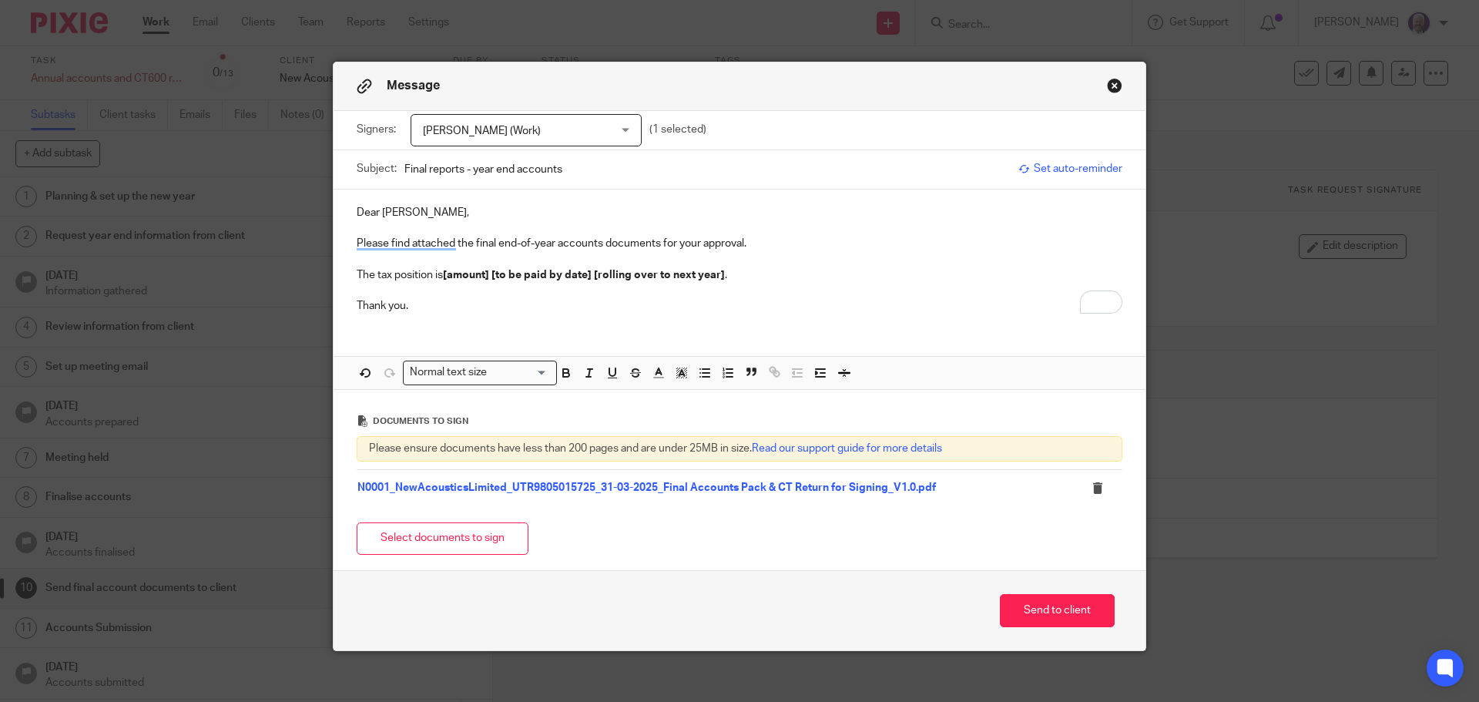
click at [444, 275] on strong "[amount] [to be paid by date] [rolling over to next year]" at bounding box center [584, 275] width 282 height 11
click at [701, 272] on p "The tax position is £16,067.49 to be paid by 01 January 2026 ." at bounding box center [740, 274] width 766 height 15
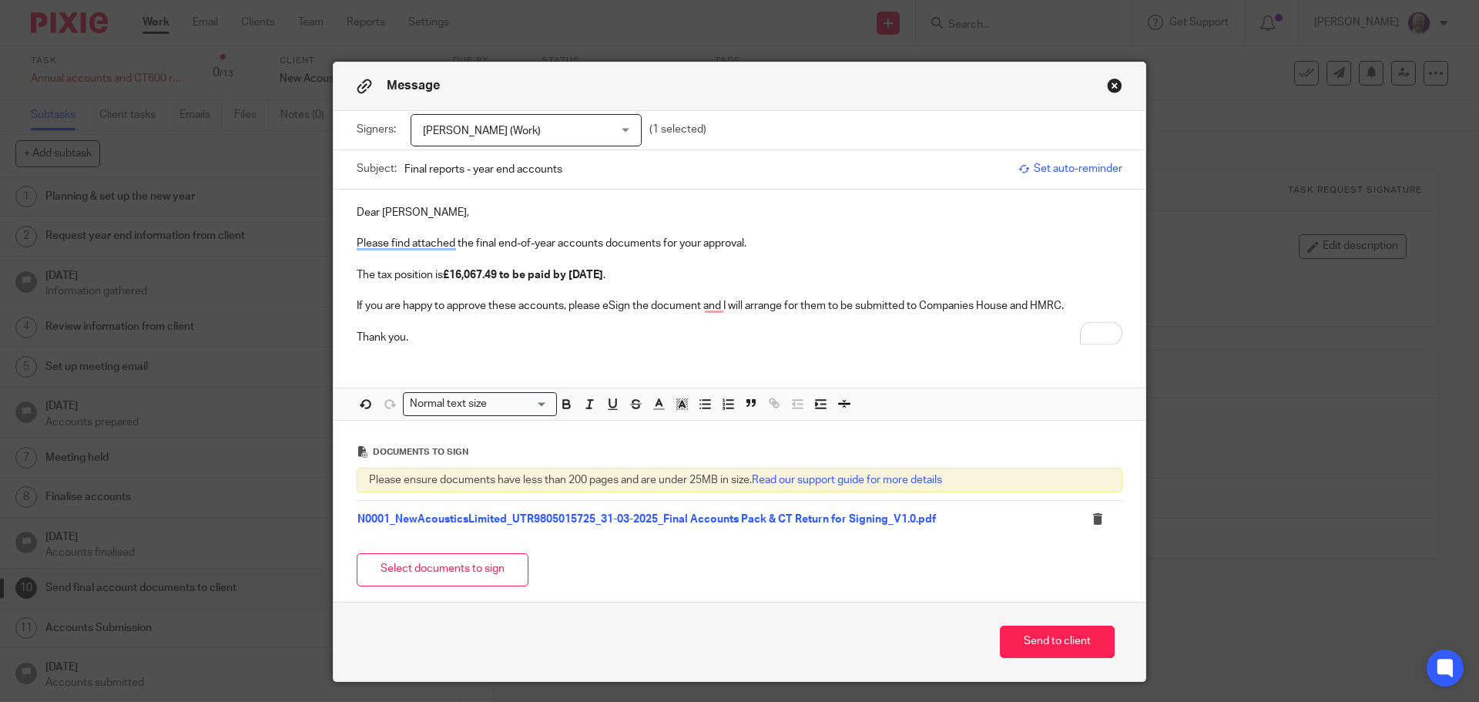
click at [515, 301] on p "If you are happy to approve these accounts, please eSign the document and I wil…" at bounding box center [740, 305] width 766 height 15
click at [1038, 644] on button "Send to client" at bounding box center [1057, 642] width 115 height 33
